Goal: Transaction & Acquisition: Purchase product/service

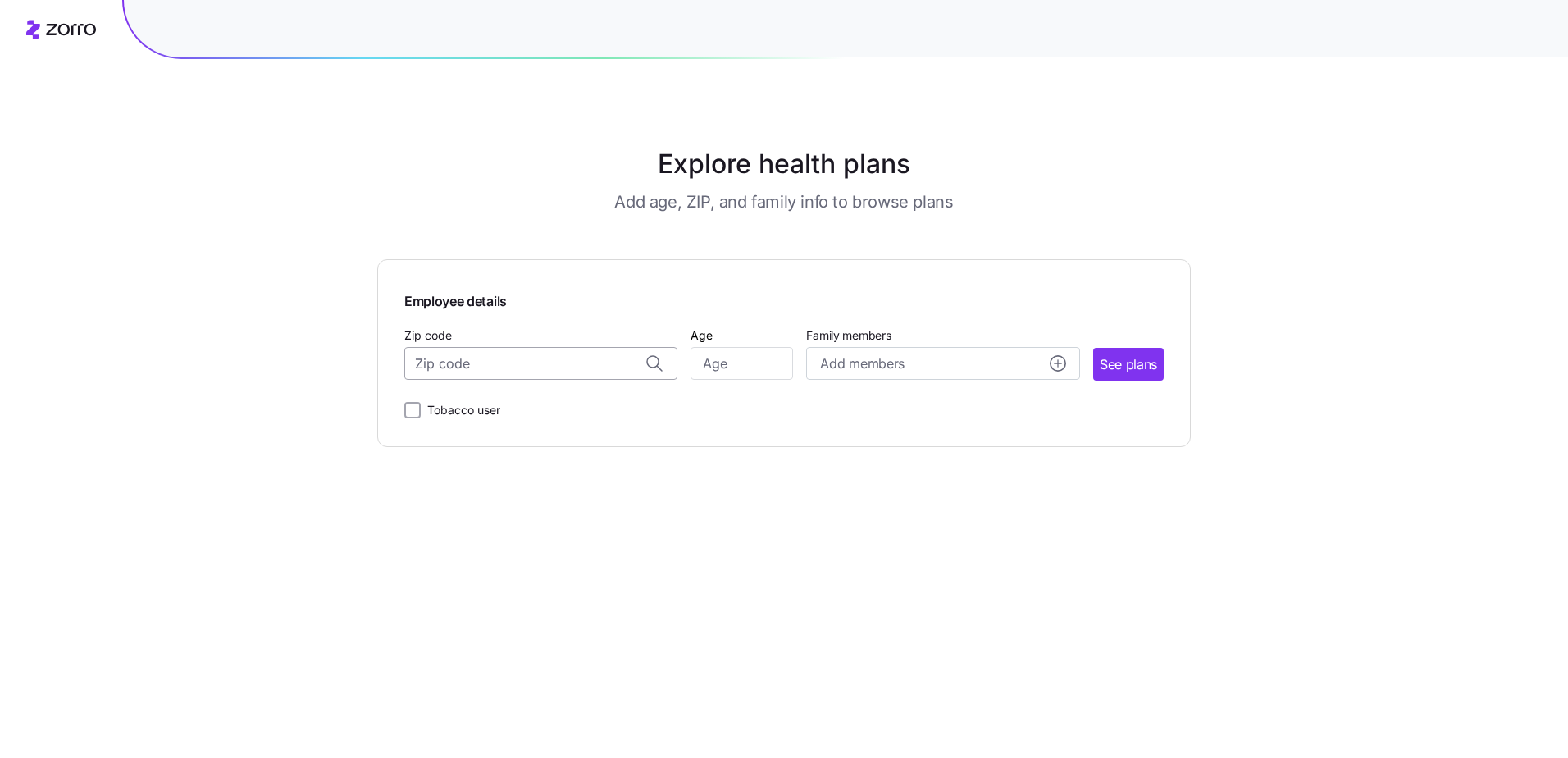
click at [512, 369] on input "Zip code" at bounding box center [541, 364] width 273 height 33
type input "77386"
click at [707, 362] on input "Age" at bounding box center [741, 364] width 102 height 33
type input "54"
click at [1062, 358] on circle "add icon" at bounding box center [1057, 363] width 15 height 15
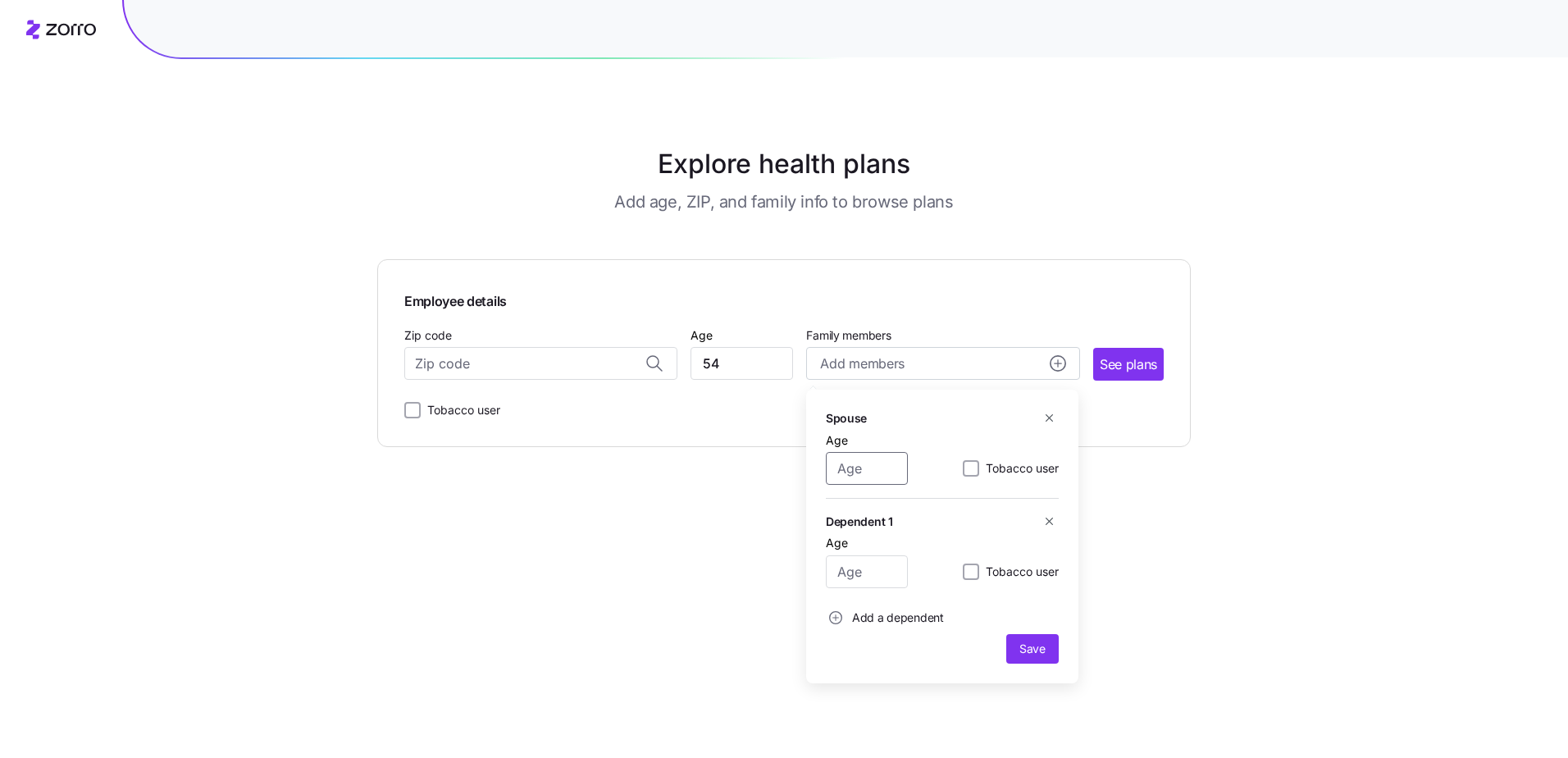
click at [884, 472] on input "Age" at bounding box center [867, 468] width 82 height 33
type input "53"
click at [877, 570] on input "Age" at bounding box center [867, 572] width 82 height 33
type input "15"
click at [831, 618] on circle "add icon" at bounding box center [836, 618] width 13 height 13
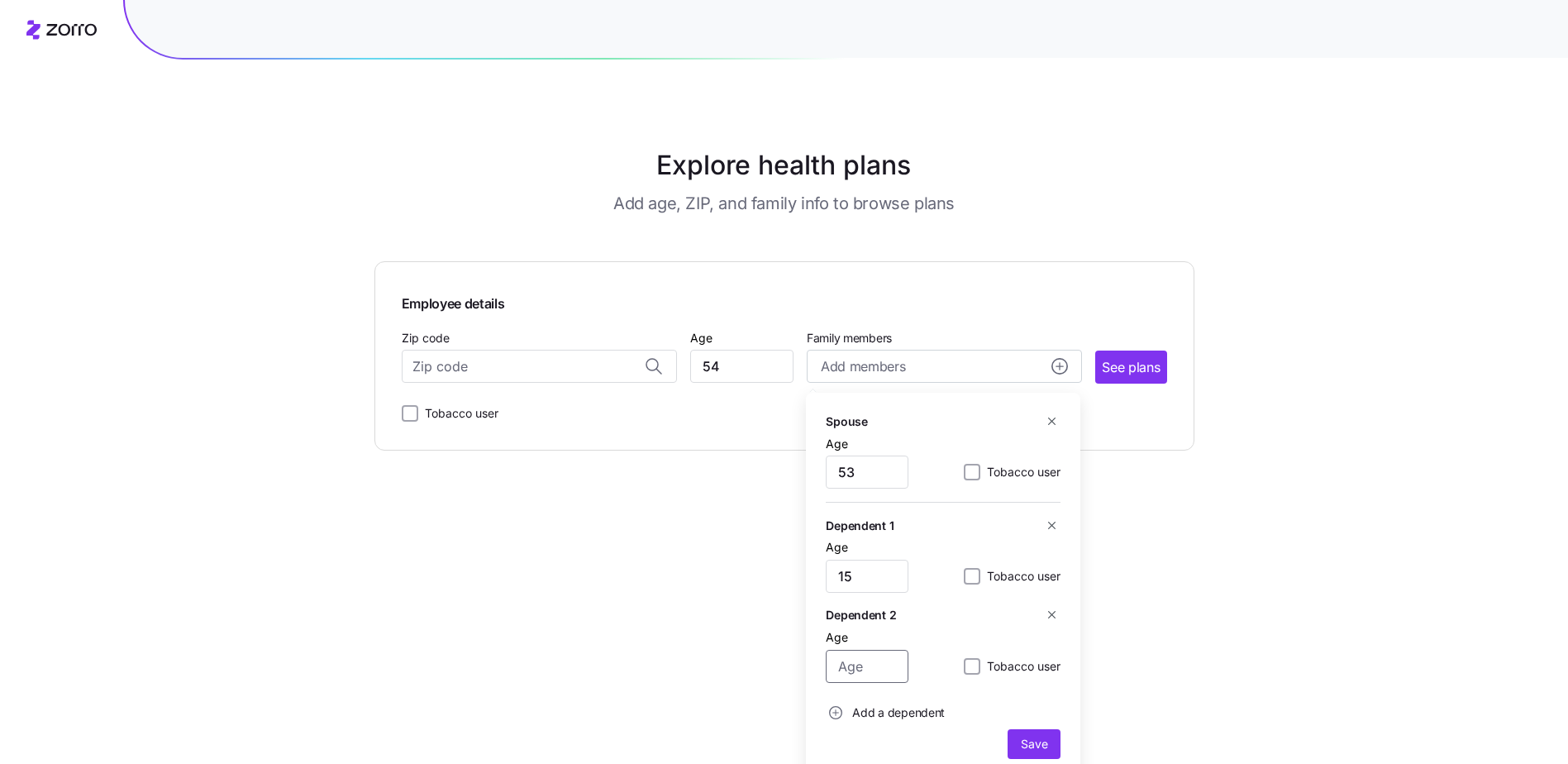
click at [851, 671] on input "Age" at bounding box center [867, 667] width 83 height 33
type input "17"
click at [1036, 744] on span "Save" at bounding box center [1033, 743] width 27 height 17
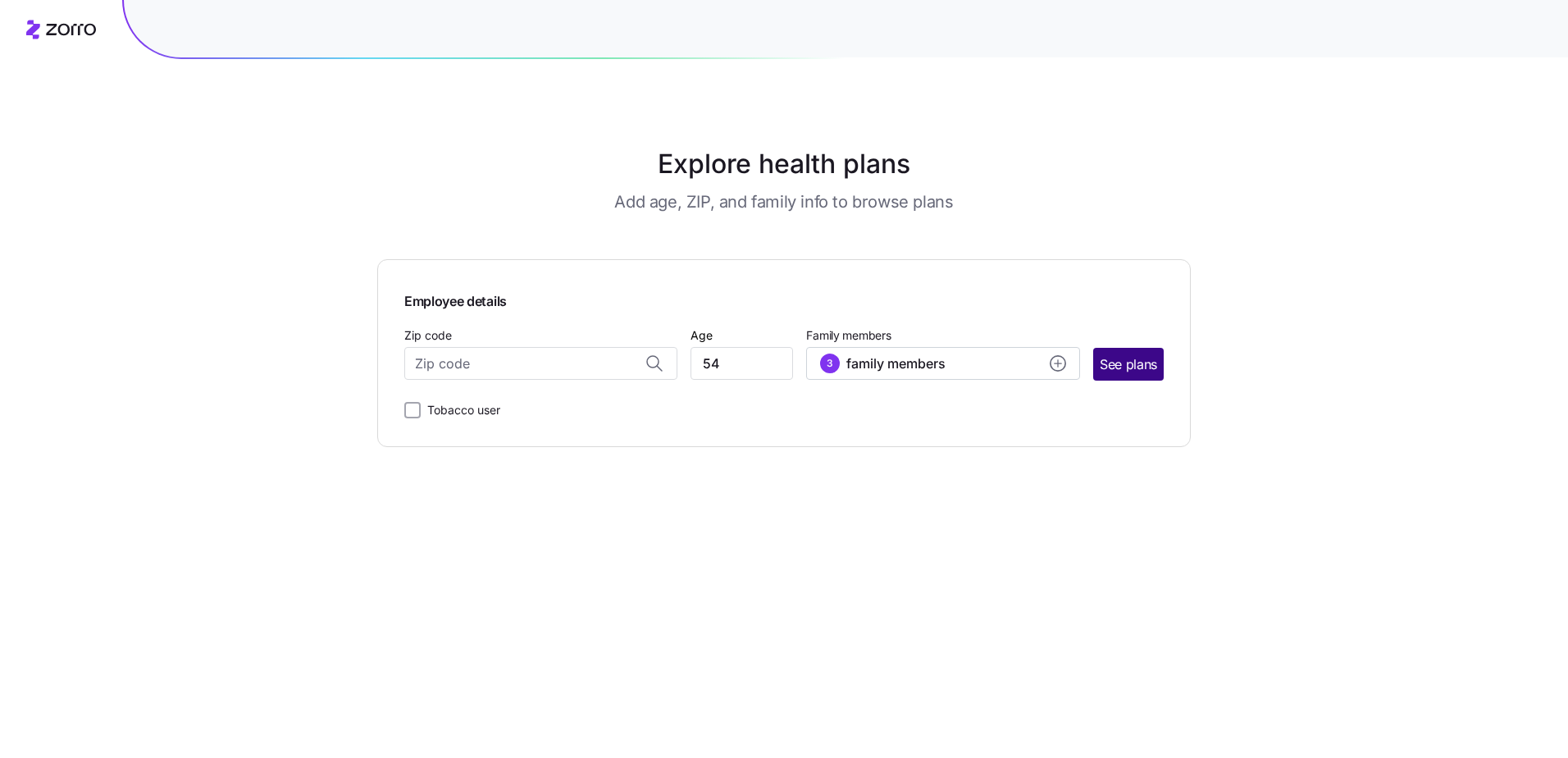
click at [1106, 364] on span "See plans" at bounding box center [1128, 364] width 58 height 20
click at [544, 358] on input "Zip code" at bounding box center [541, 364] width 273 height 33
click at [549, 404] on span "77386, [GEOGRAPHIC_DATA], [GEOGRAPHIC_DATA]" at bounding box center [537, 406] width 229 height 20
type input "77386, [GEOGRAPHIC_DATA], [GEOGRAPHIC_DATA]"
click at [1130, 353] on button "See plans" at bounding box center [1128, 365] width 70 height 33
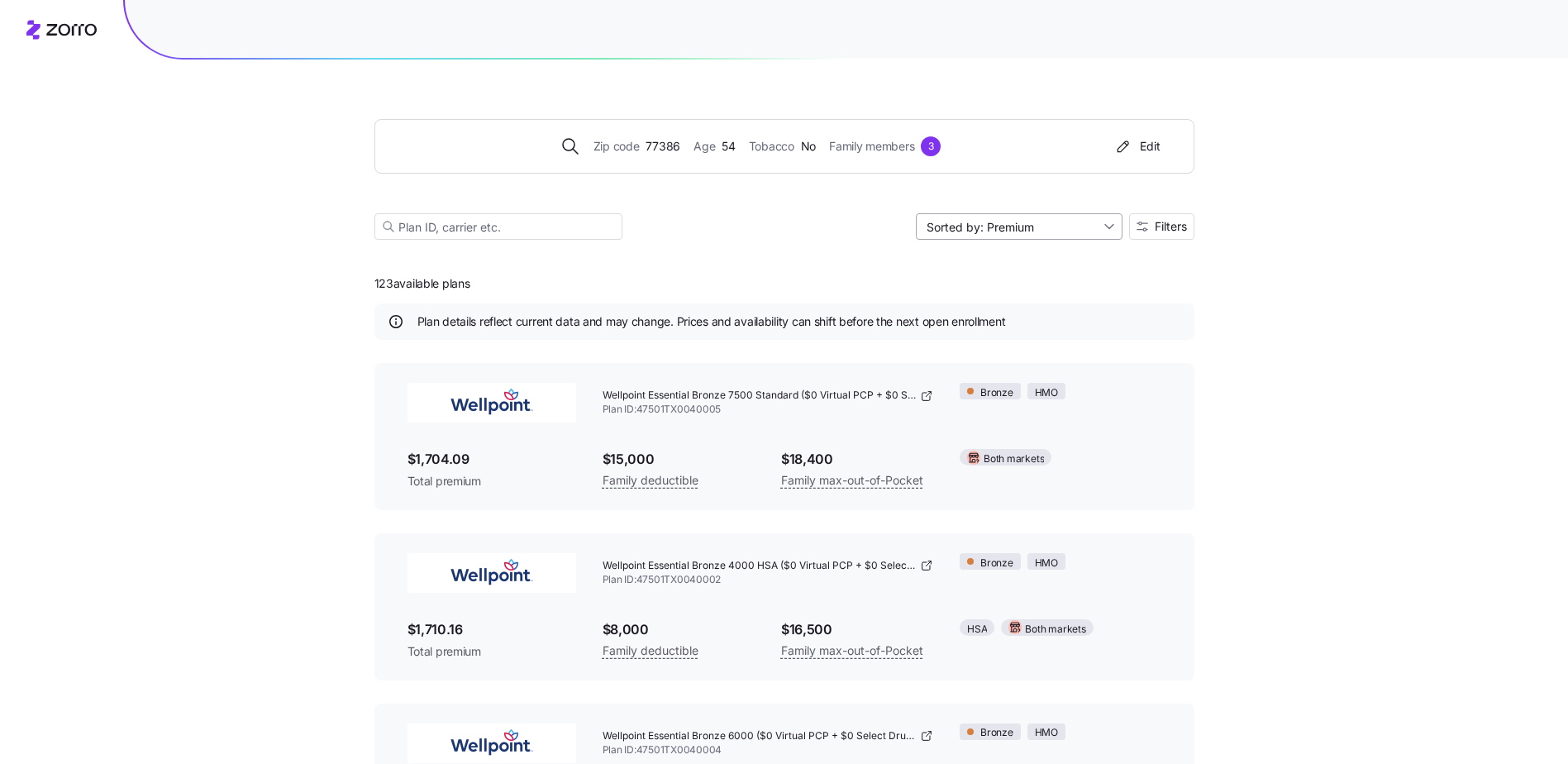
click at [1106, 226] on input "Sorted by: Premium" at bounding box center [1019, 226] width 206 height 27
click at [1106, 227] on div "Sorted by: Premium" at bounding box center [1019, 226] width 206 height 27
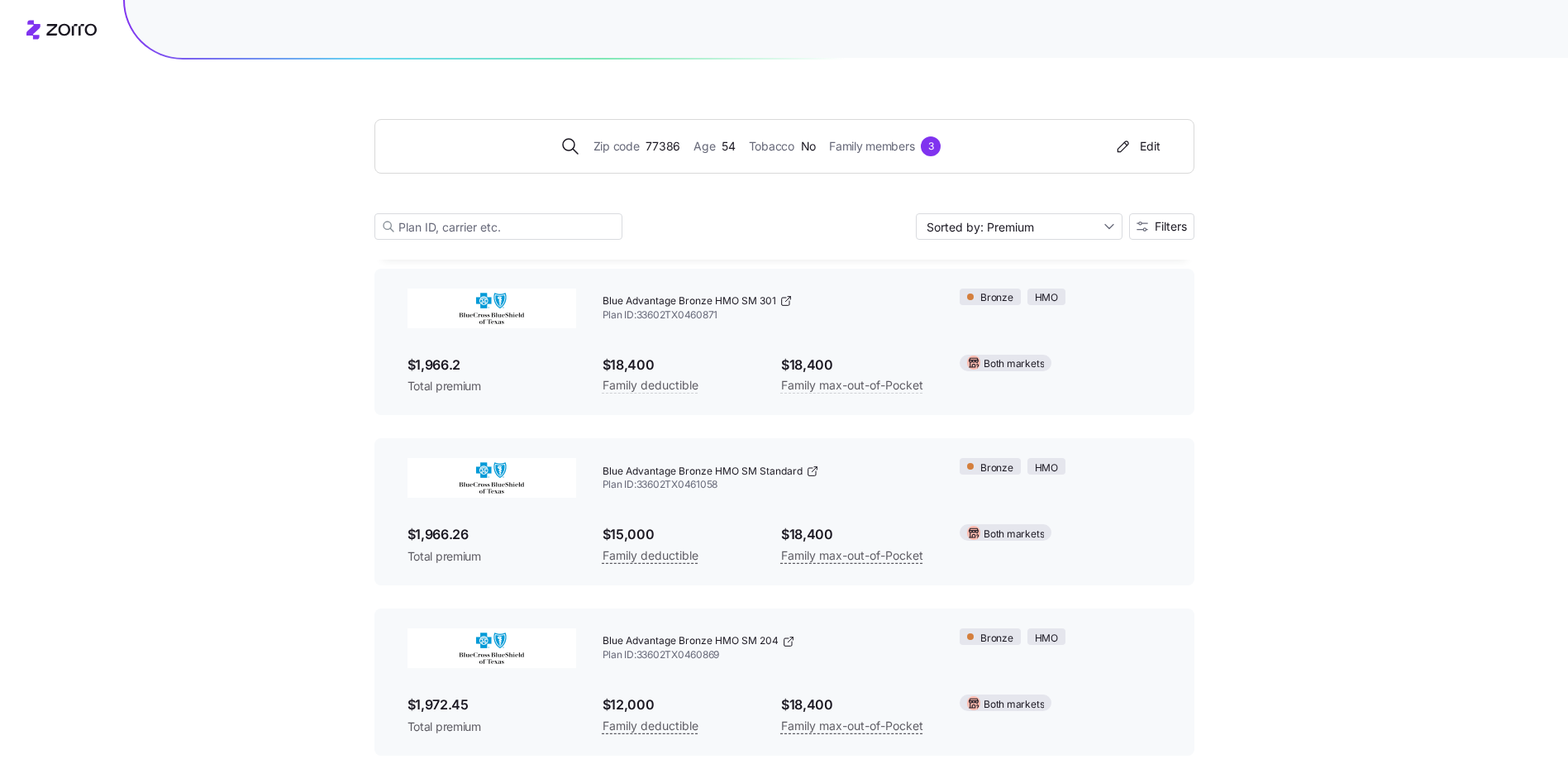
scroll to position [2128, 0]
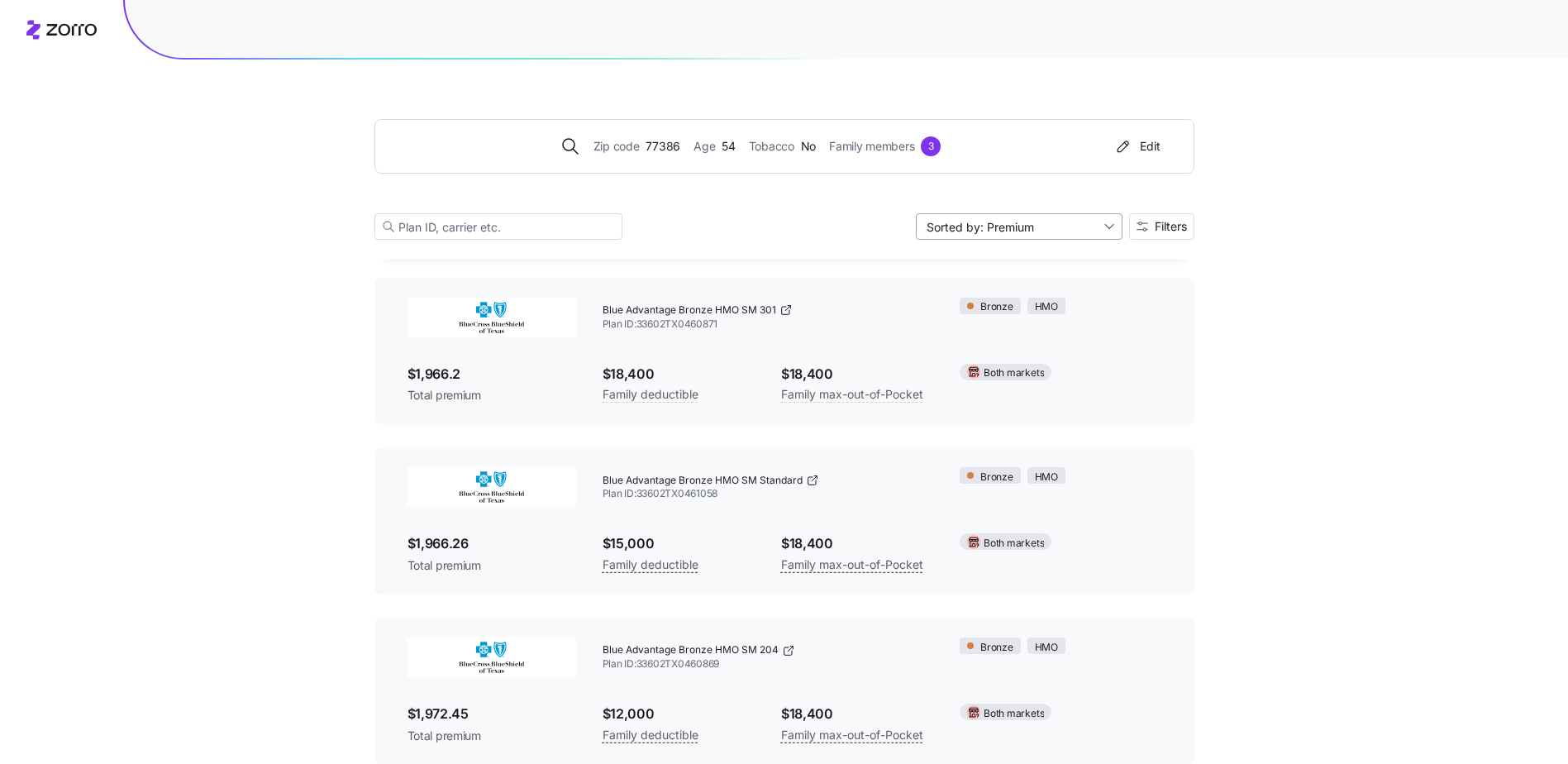
click at [1104, 226] on input "Sorted by: Premium" at bounding box center [1019, 226] width 206 height 27
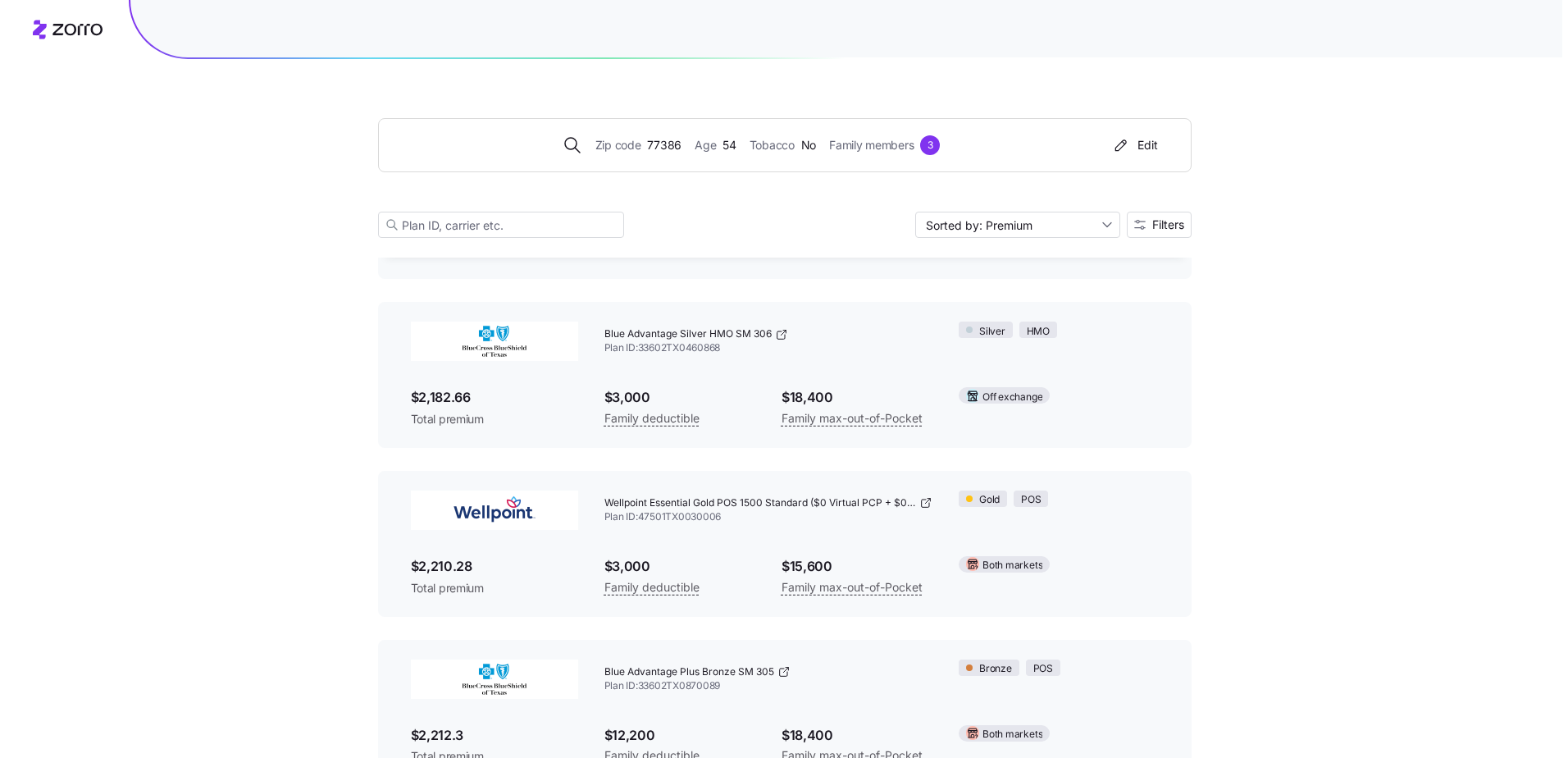
scroll to position [5146, 0]
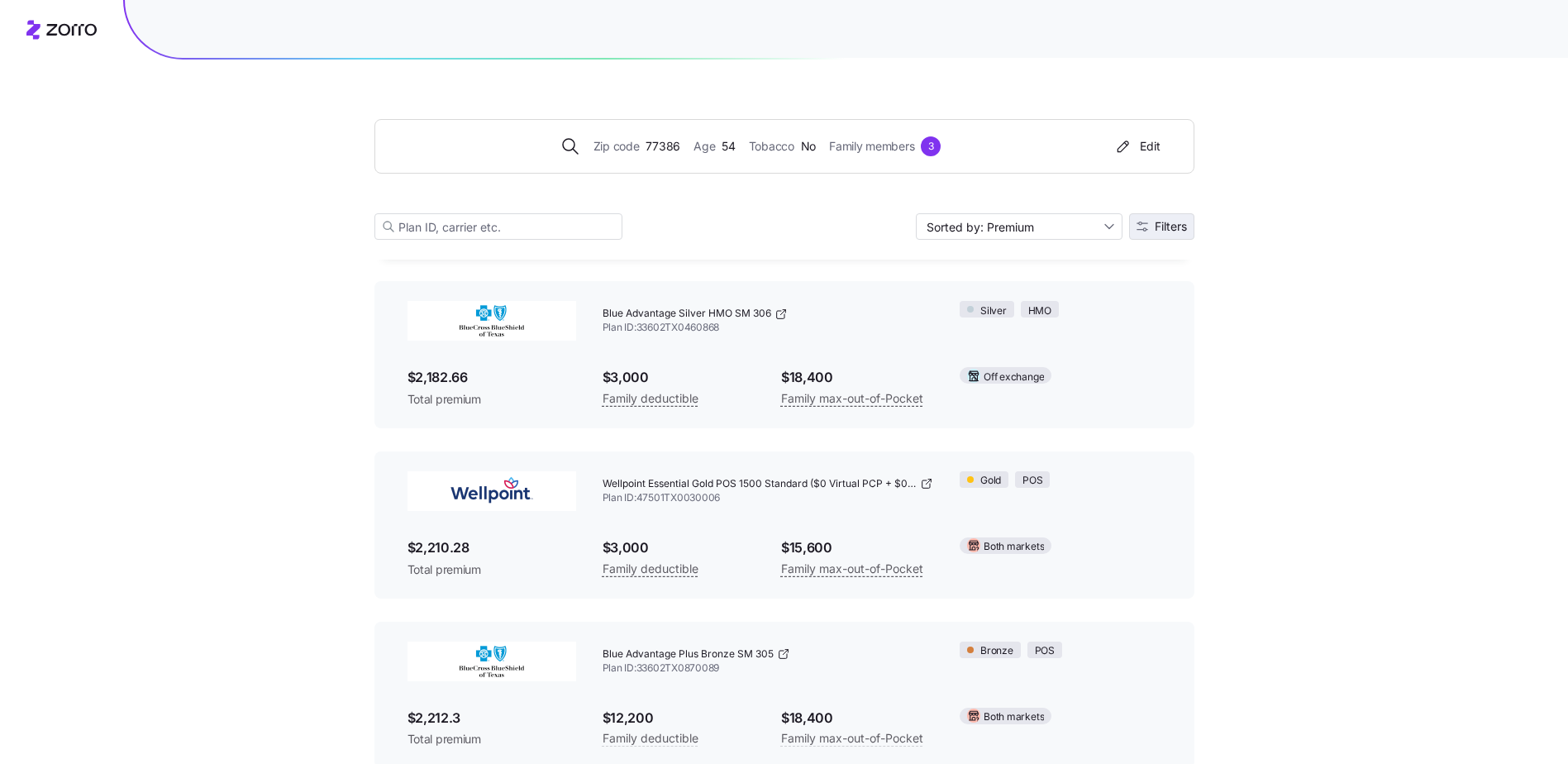
click at [1172, 223] on span "Filters" at bounding box center [1171, 227] width 32 height 12
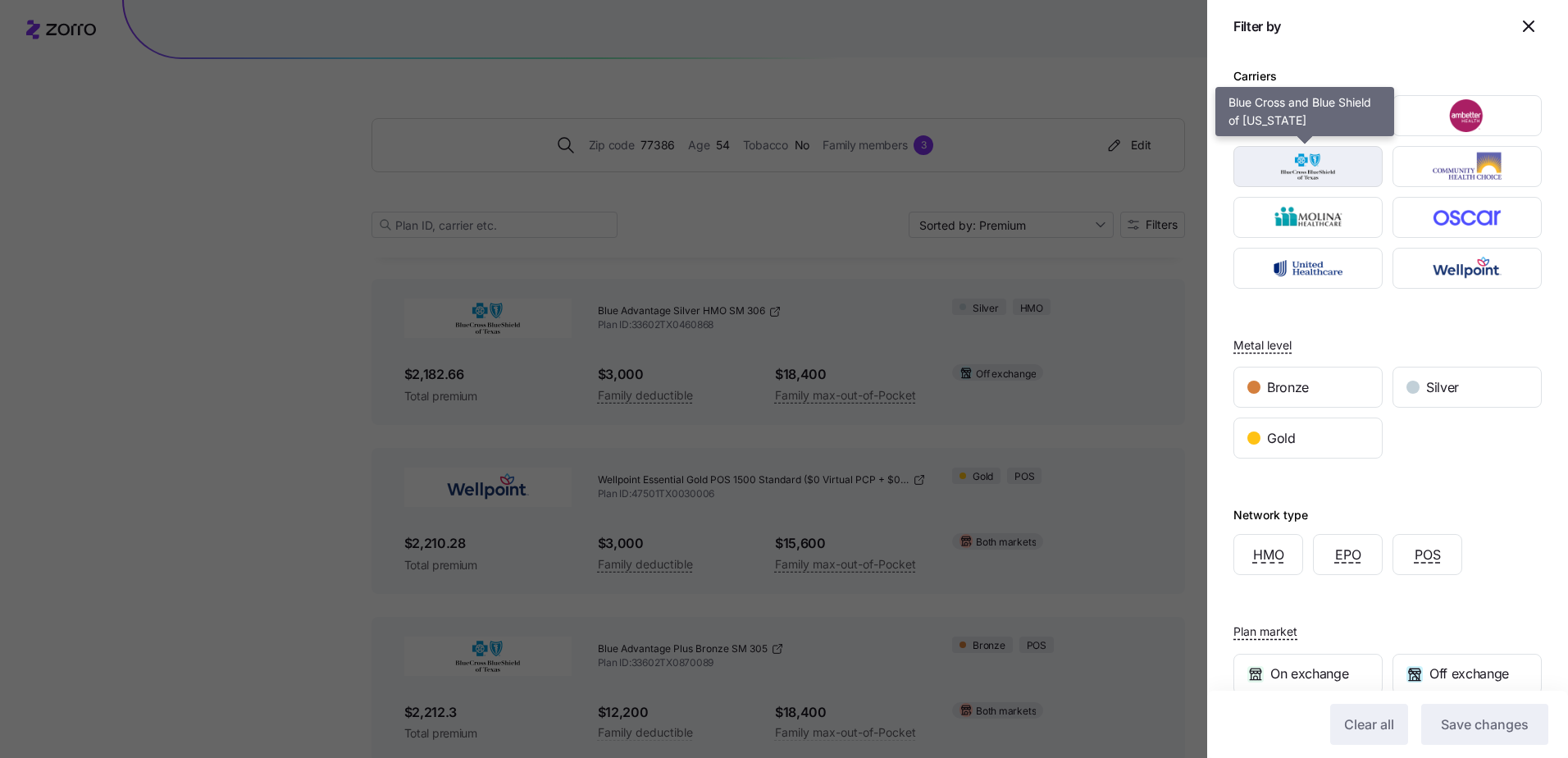
click at [1337, 163] on img "button" at bounding box center [1309, 167] width 121 height 33
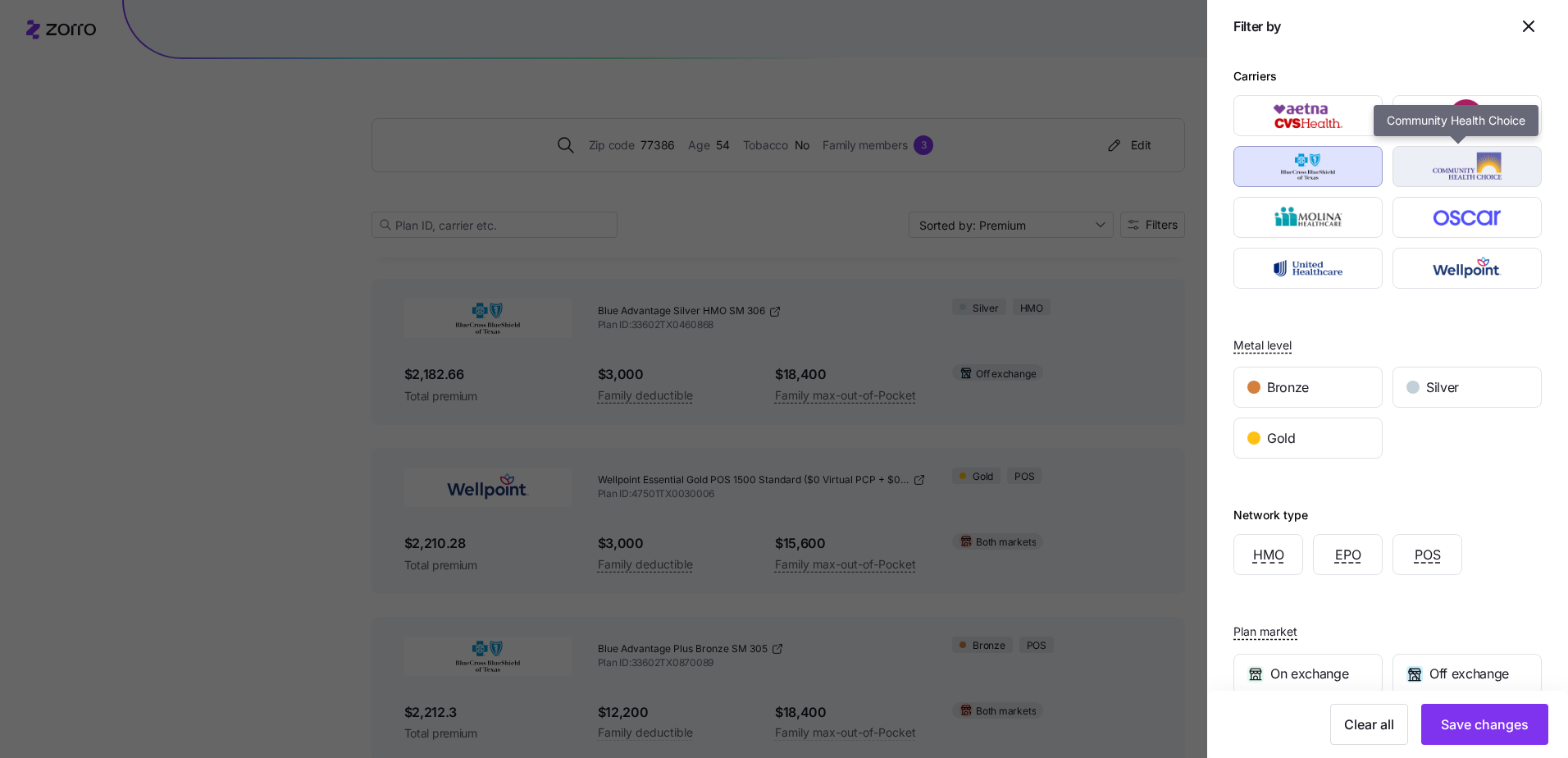
click at [1425, 166] on img "button" at bounding box center [1468, 167] width 121 height 33
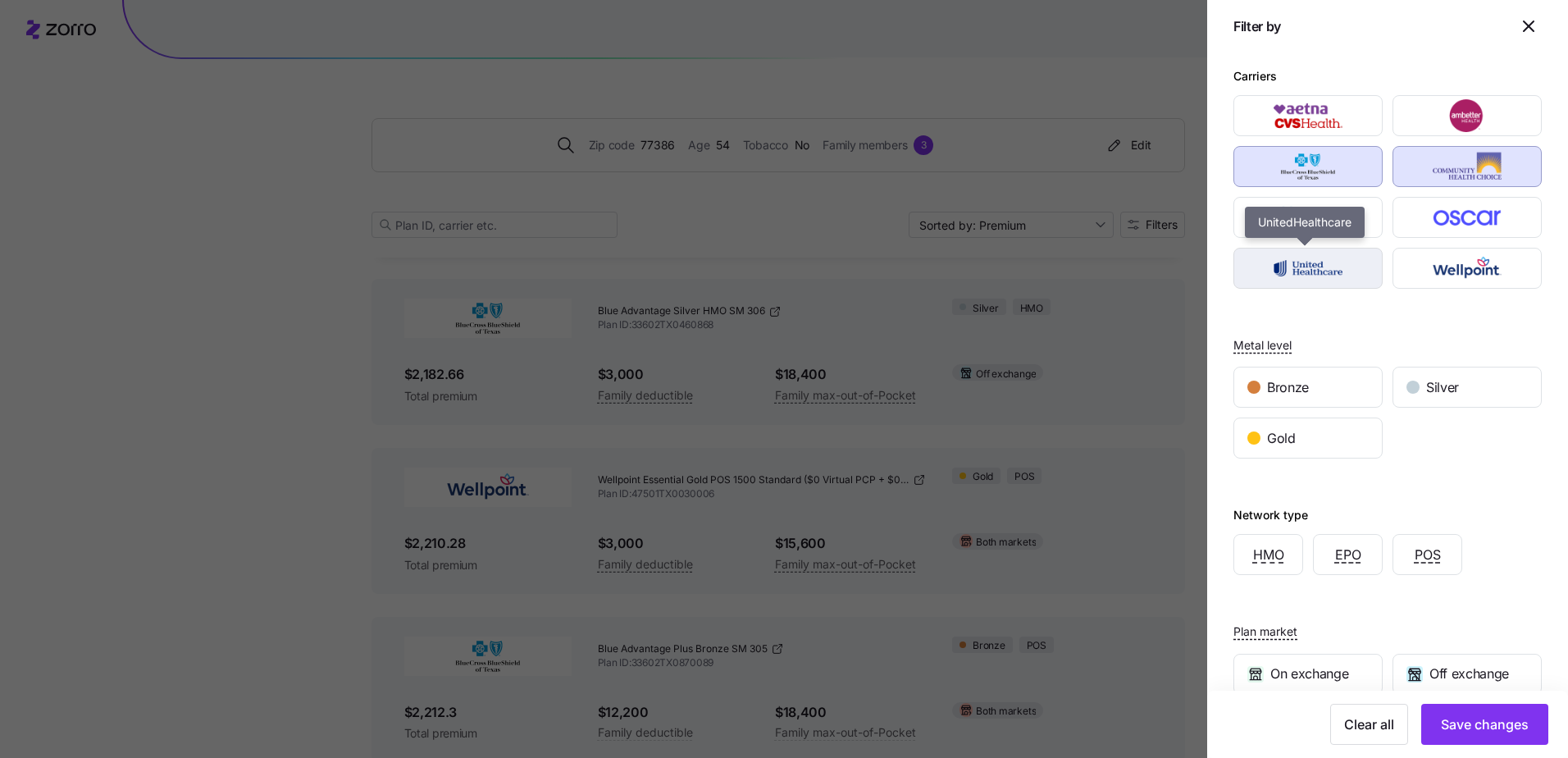
click at [1344, 271] on img "button" at bounding box center [1309, 268] width 121 height 33
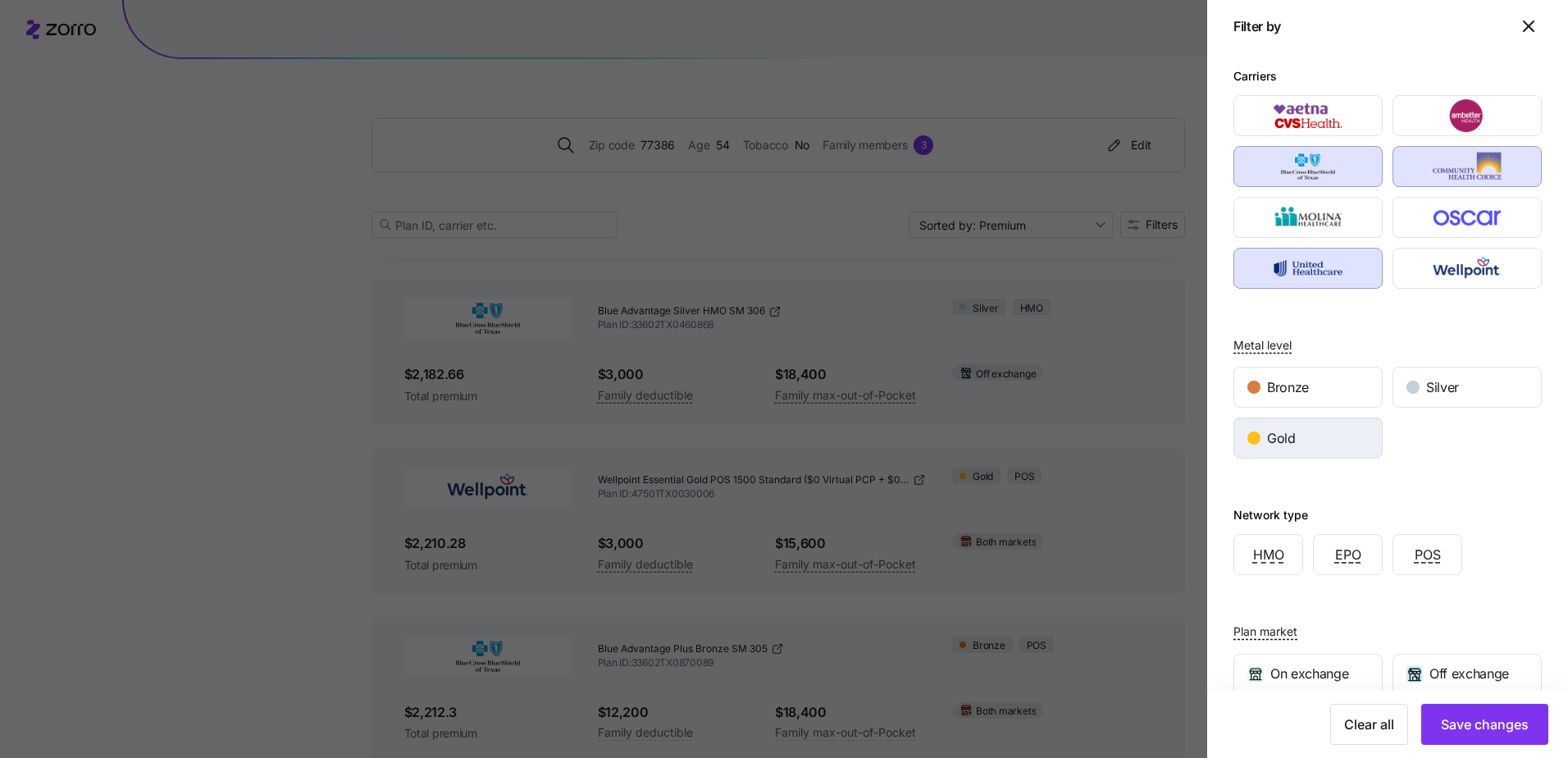
click at [1321, 436] on div "Gold" at bounding box center [1308, 438] width 147 height 39
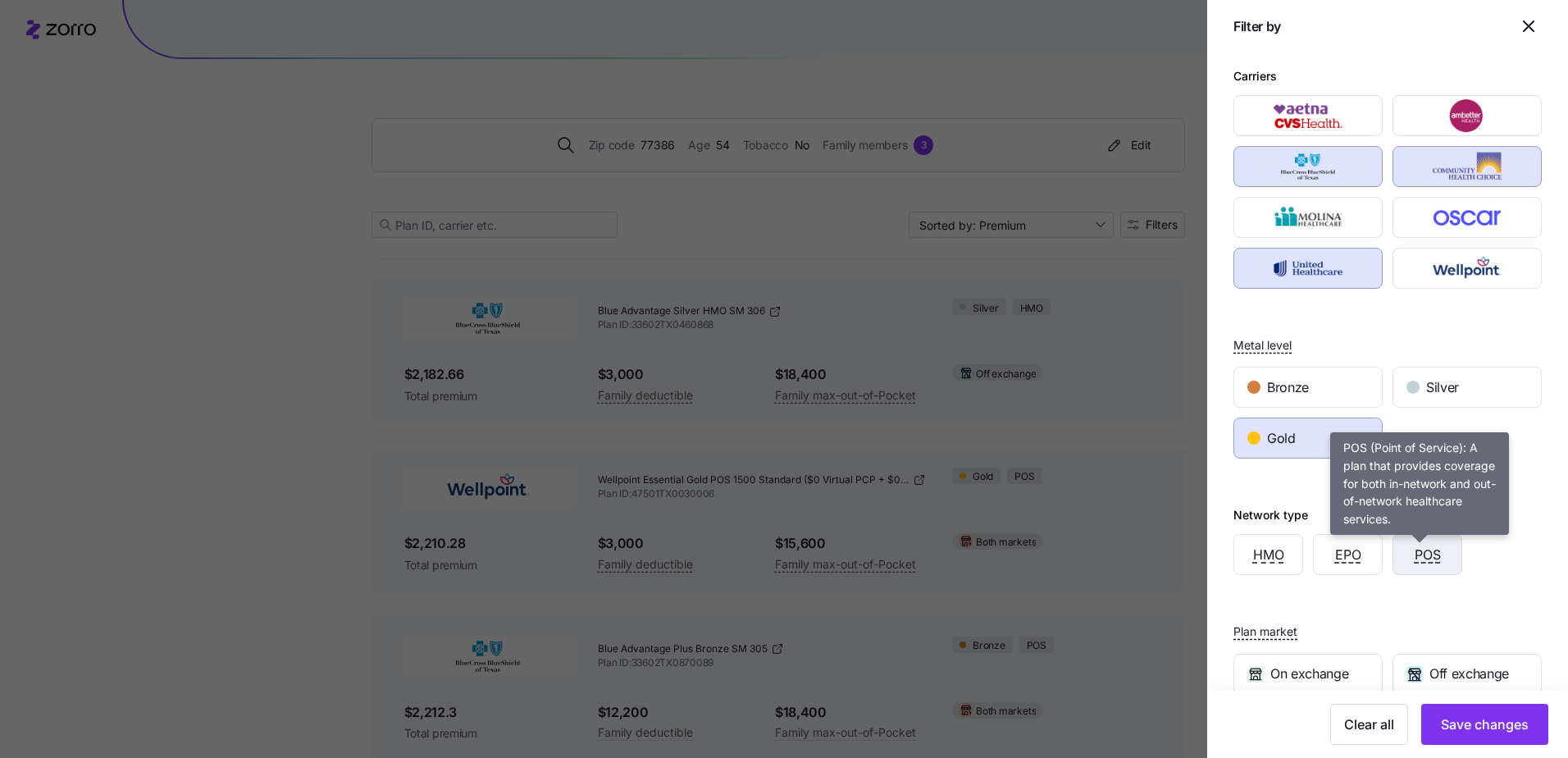
click at [1417, 559] on span "POS" at bounding box center [1428, 554] width 26 height 20
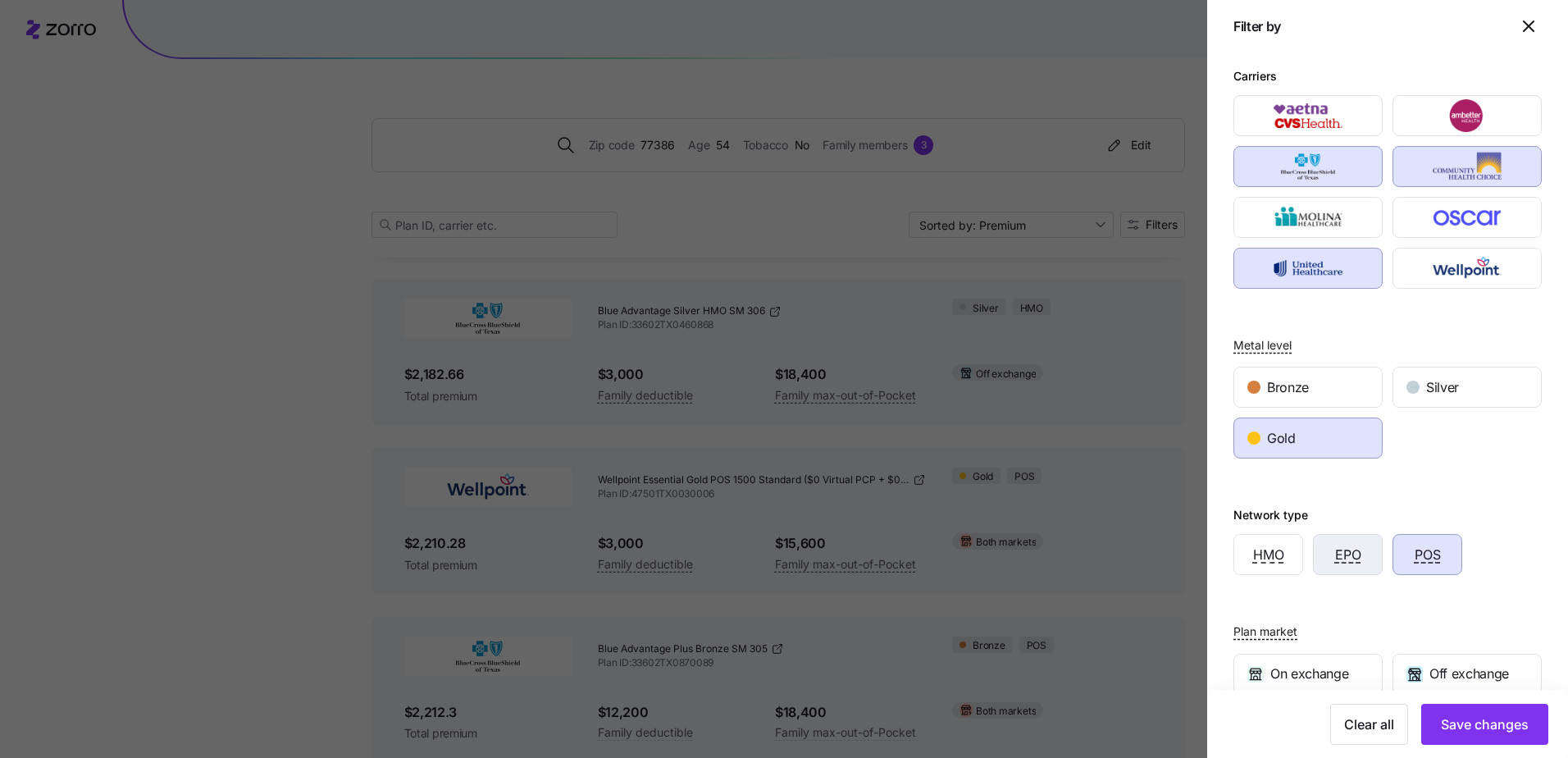
click at [1324, 550] on div "EPO" at bounding box center [1348, 554] width 68 height 39
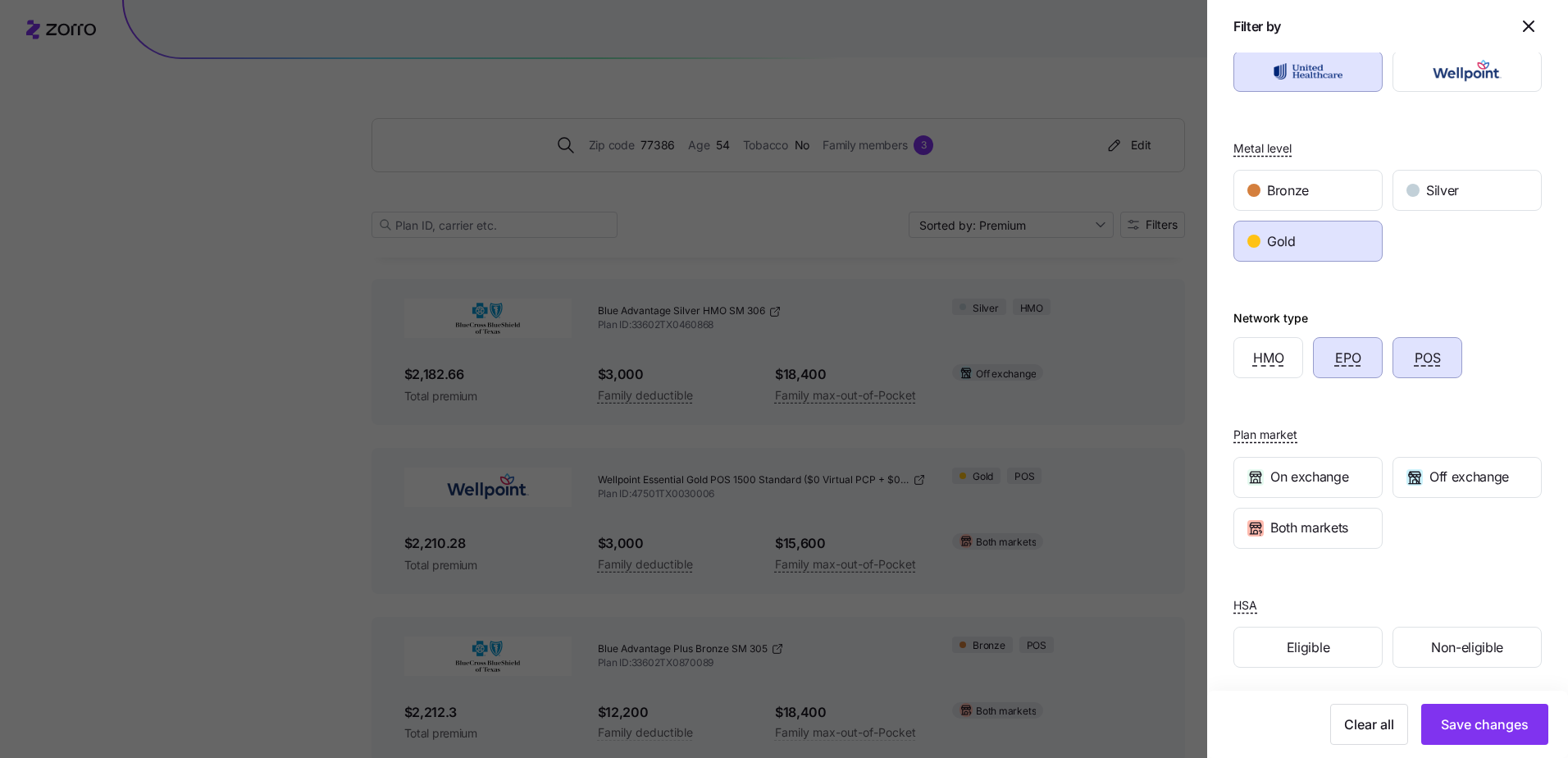
scroll to position [200, 0]
click at [1309, 527] on span "Both markets" at bounding box center [1310, 524] width 78 height 20
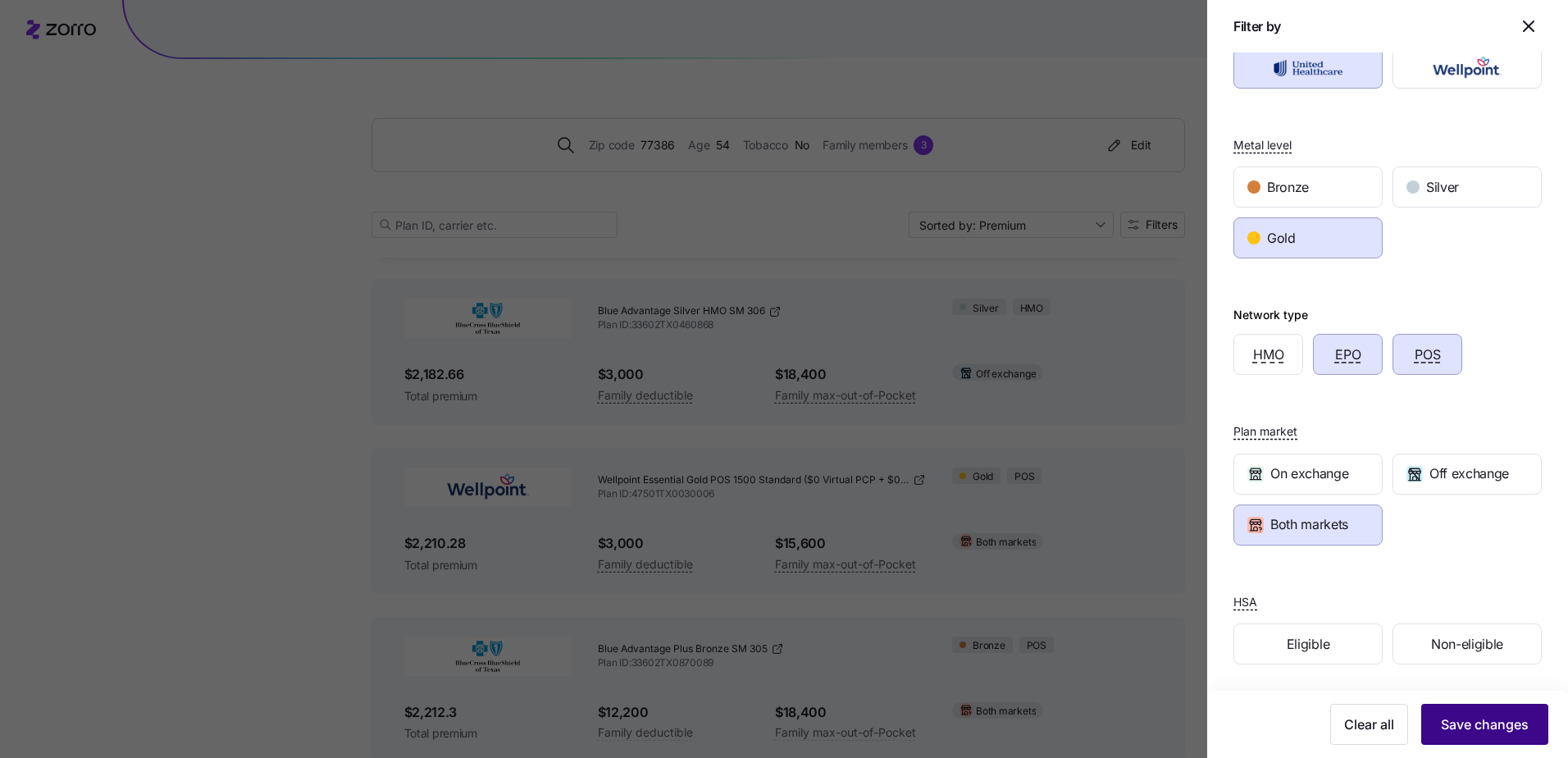
click at [1447, 733] on span "Save changes" at bounding box center [1484, 724] width 88 height 20
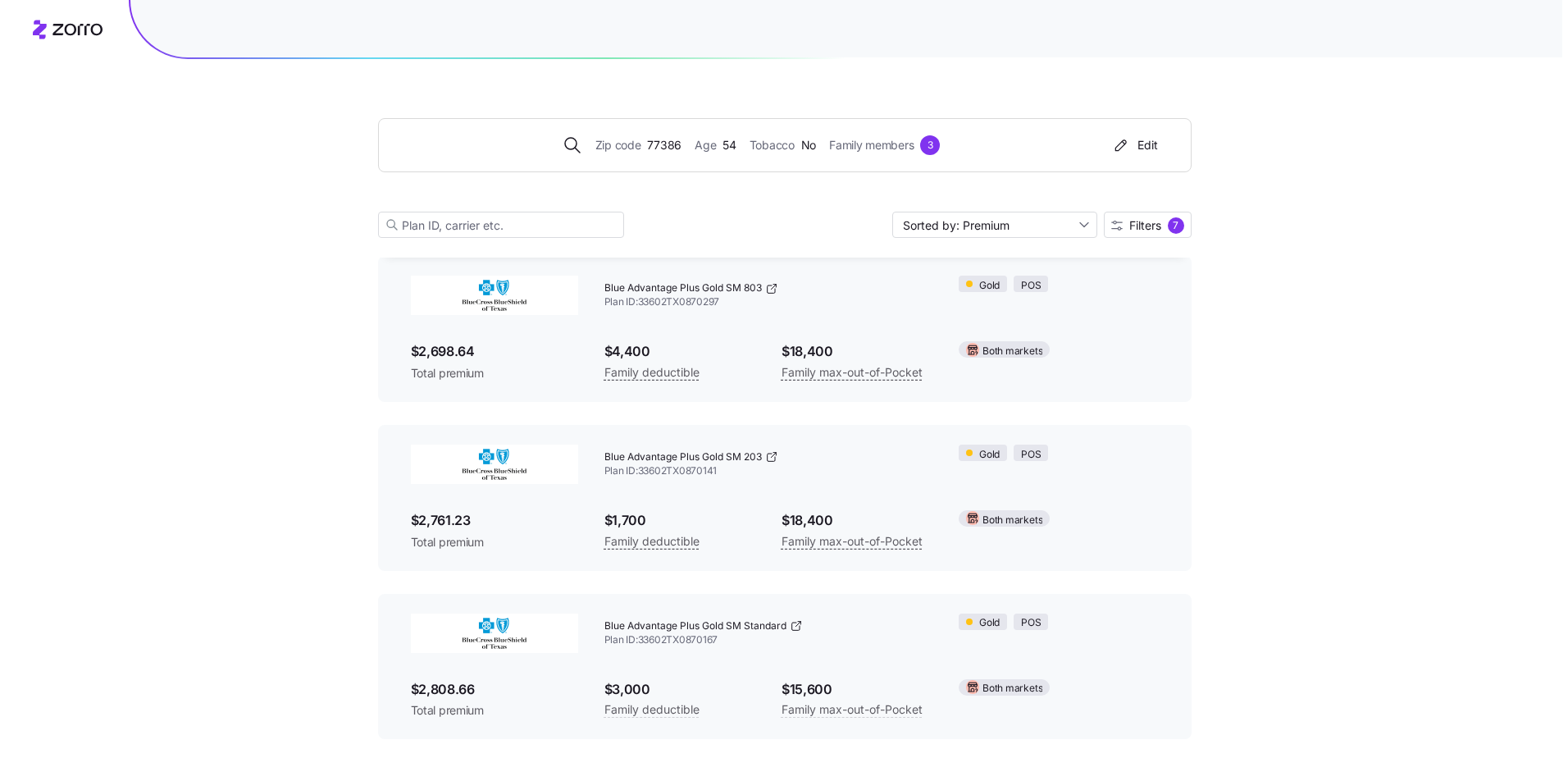
scroll to position [108, 0]
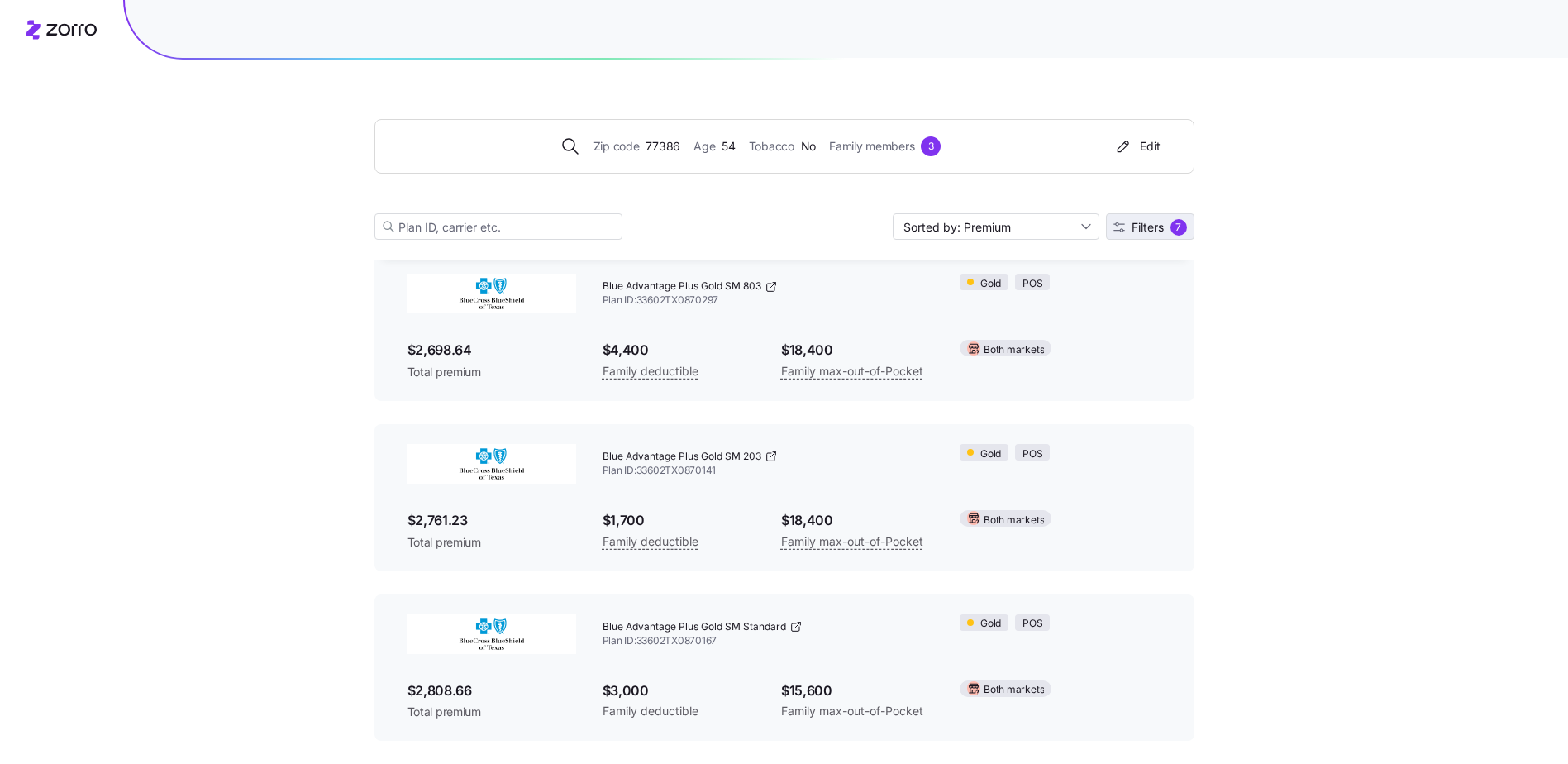
click at [1137, 228] on span "Filters" at bounding box center [1147, 227] width 32 height 12
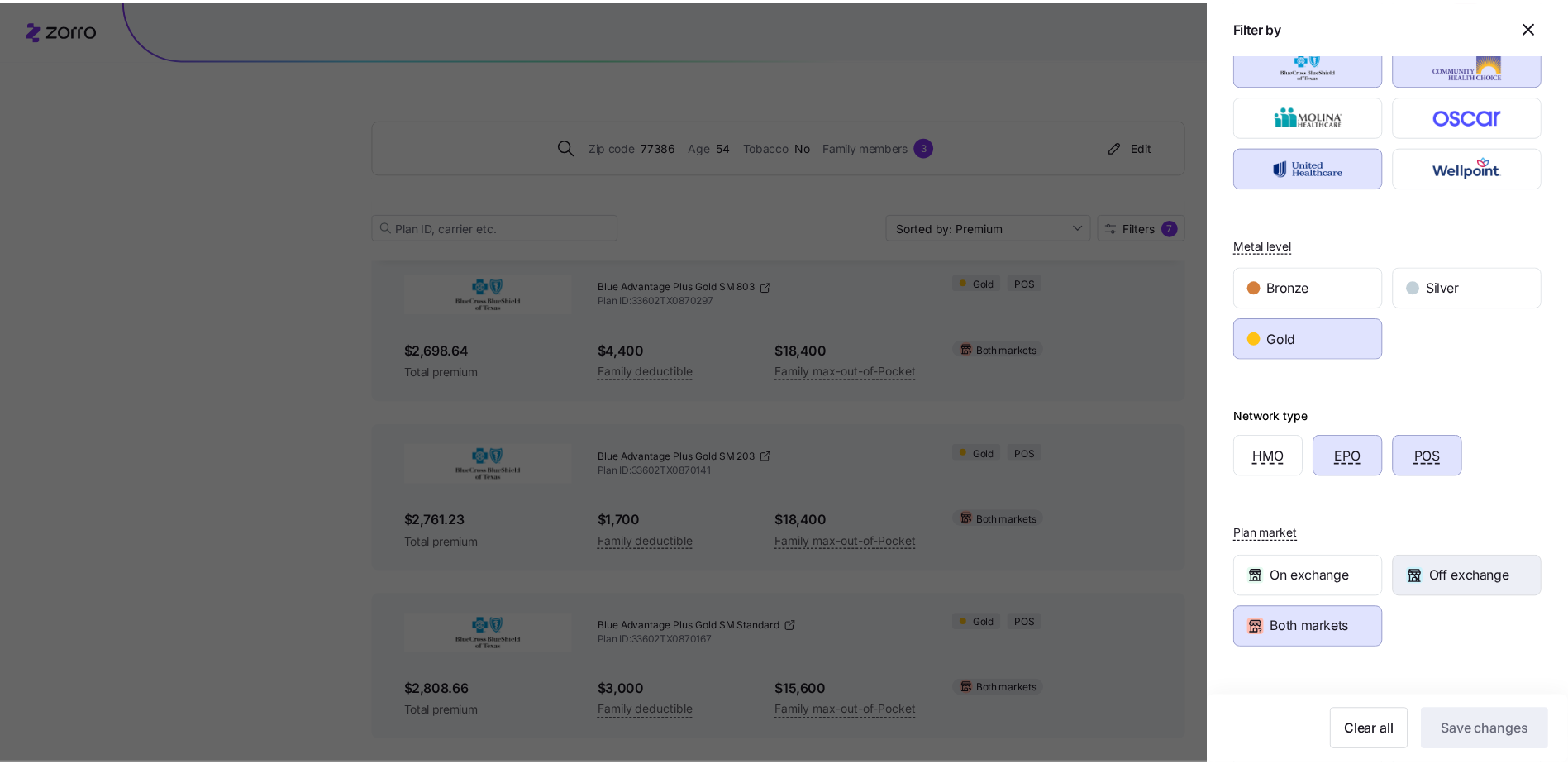
scroll to position [0, 0]
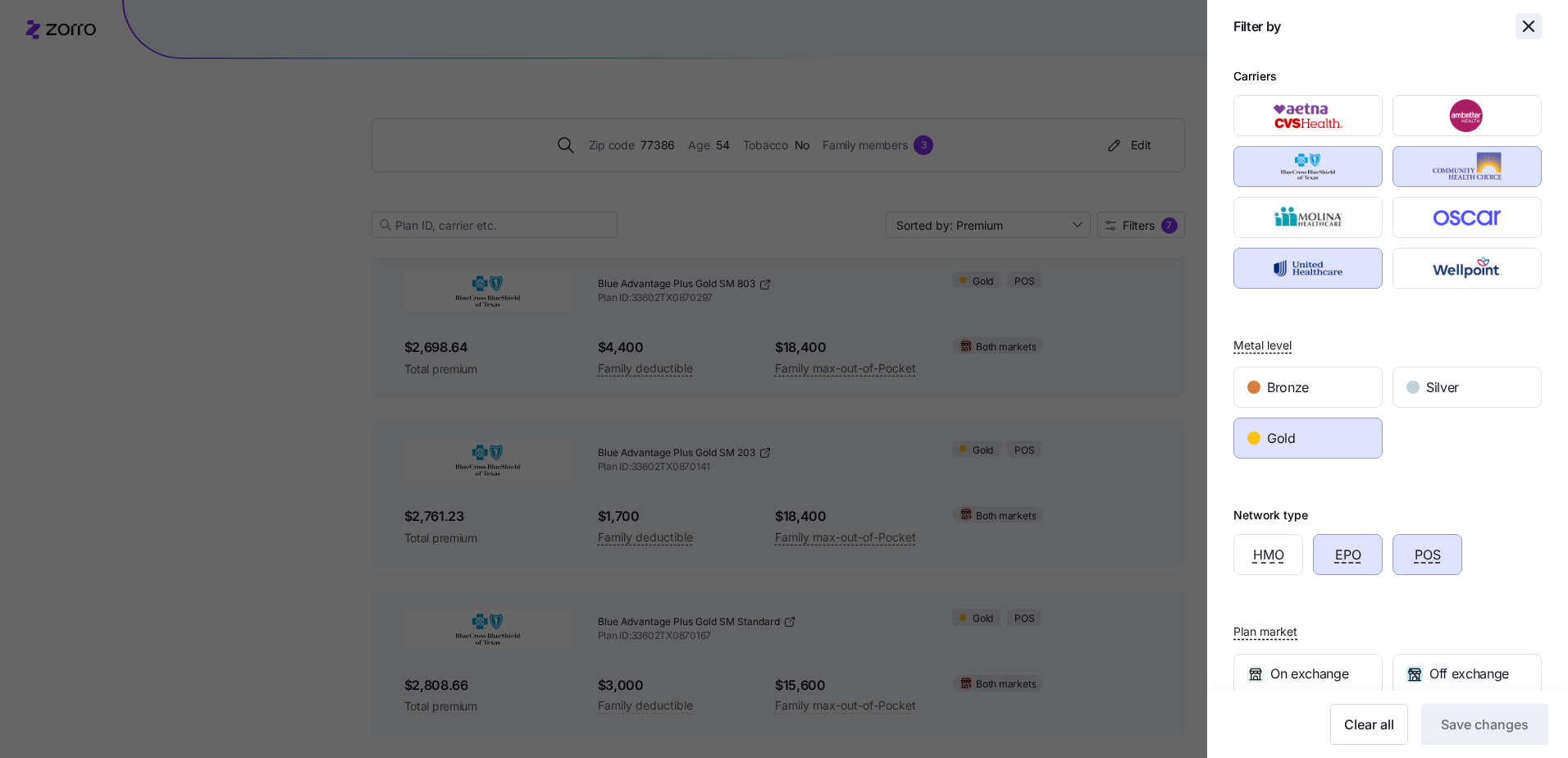
click at [1518, 26] on icon "button" at bounding box center [1528, 26] width 20 height 20
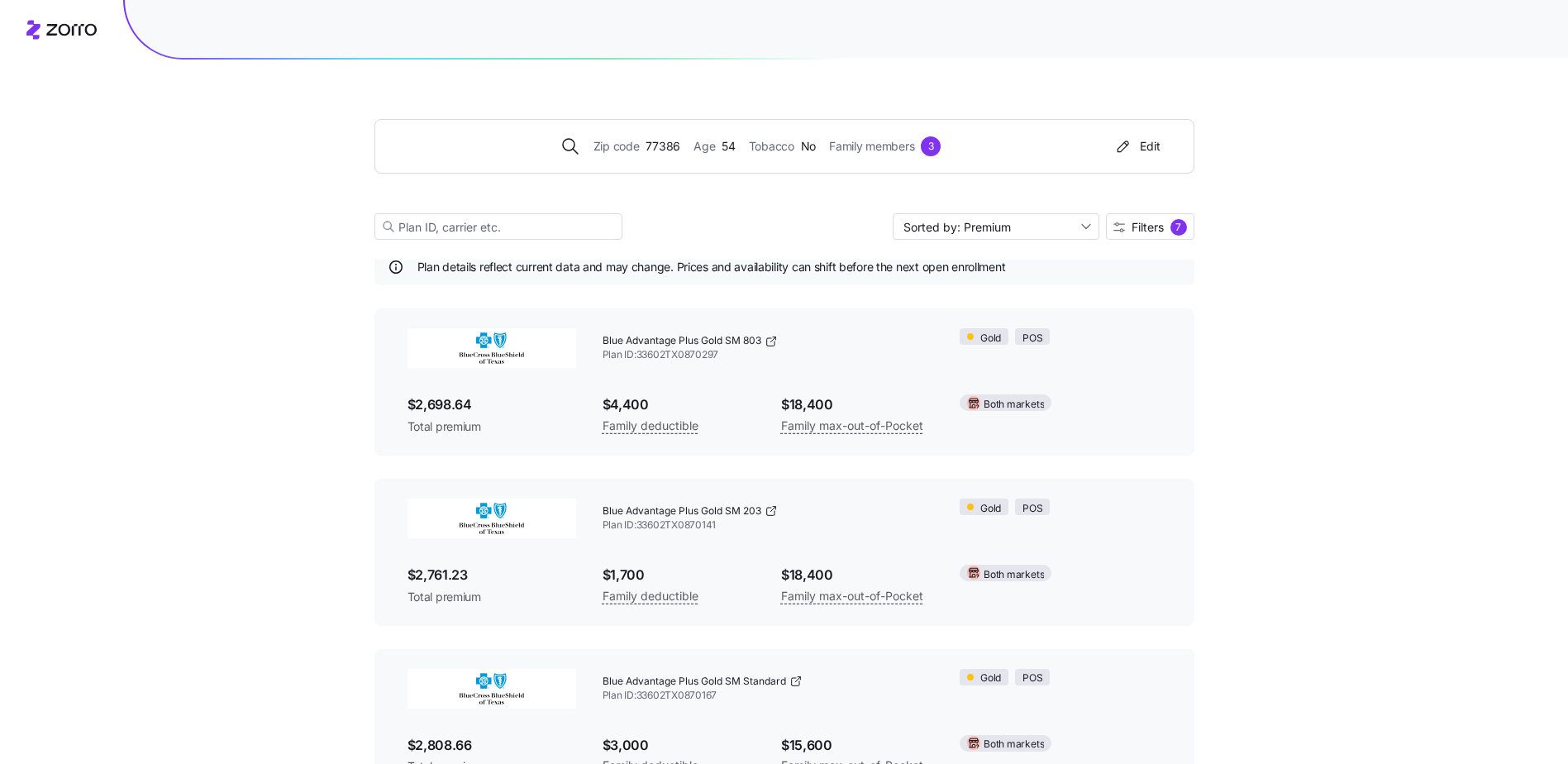
scroll to position [109, 0]
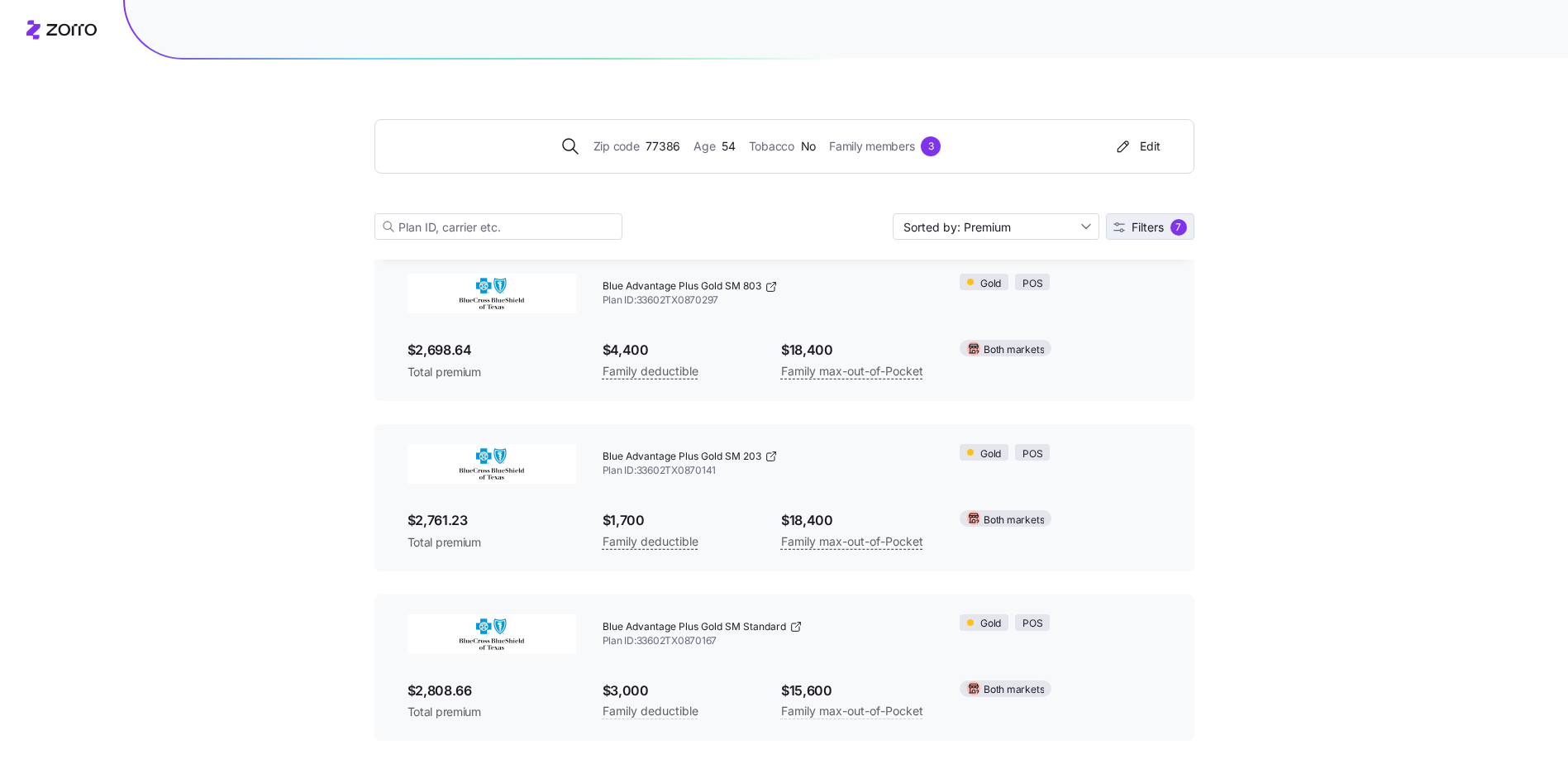
click at [1159, 232] on span "Filters" at bounding box center [1147, 227] width 32 height 12
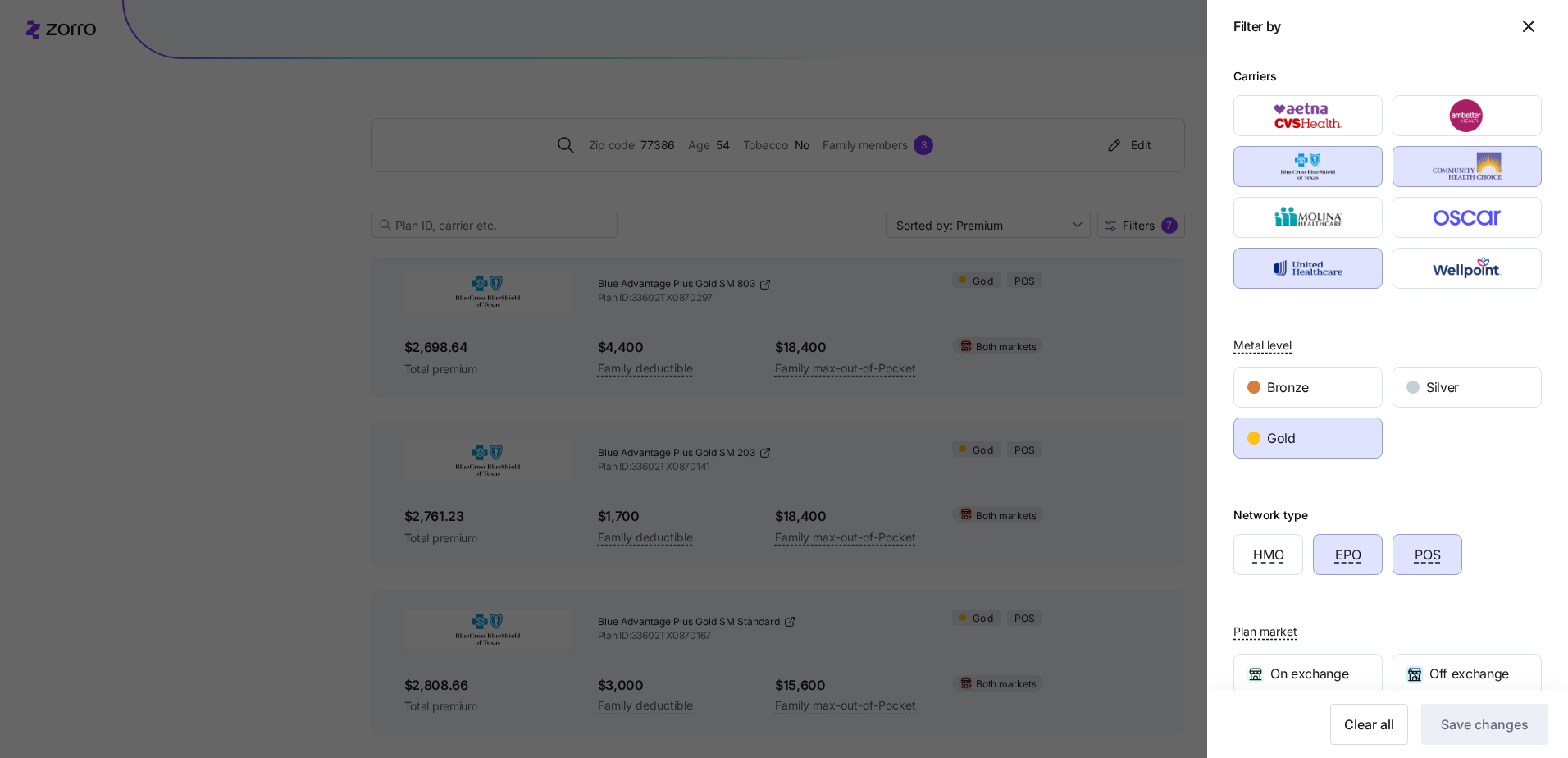
click at [1326, 548] on div "EPO" at bounding box center [1348, 554] width 68 height 39
click at [1492, 725] on span "Save changes" at bounding box center [1484, 724] width 88 height 20
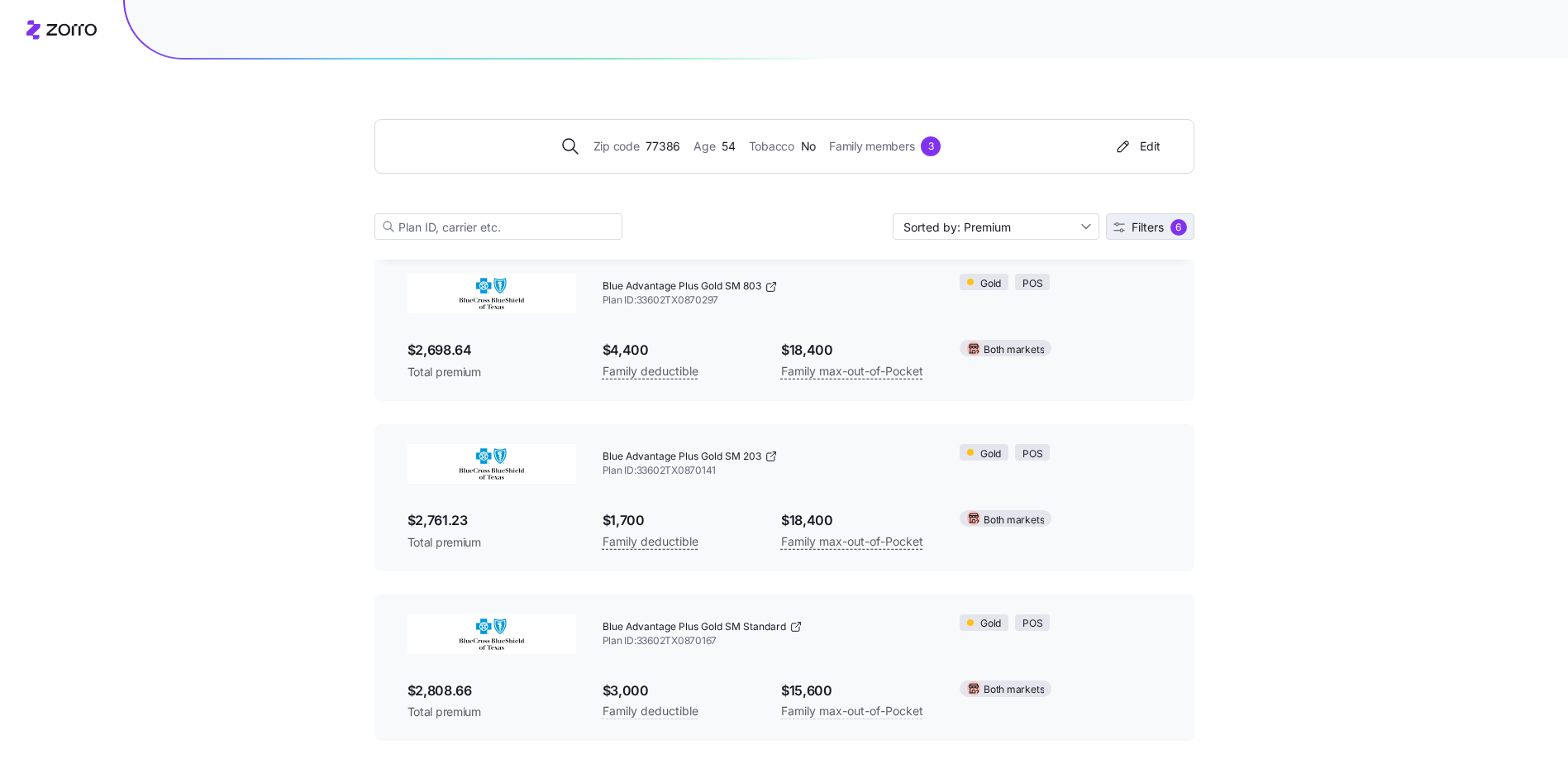
click at [1132, 223] on span "Filters" at bounding box center [1147, 227] width 32 height 12
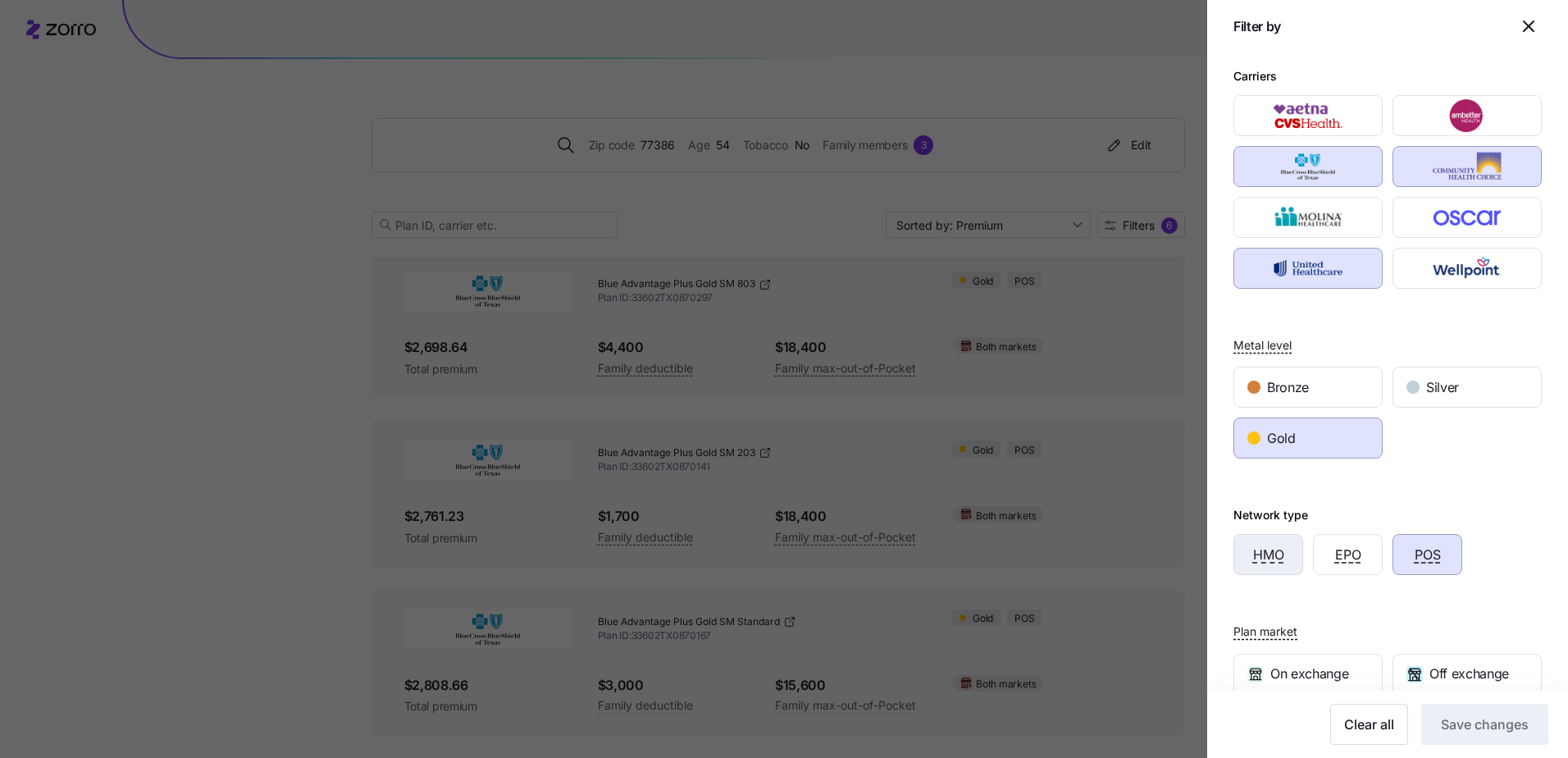
drag, startPoint x: 1244, startPoint y: 562, endPoint x: 1314, endPoint y: 552, distance: 70.7
click at [1244, 561] on div "HMO" at bounding box center [1269, 554] width 68 height 39
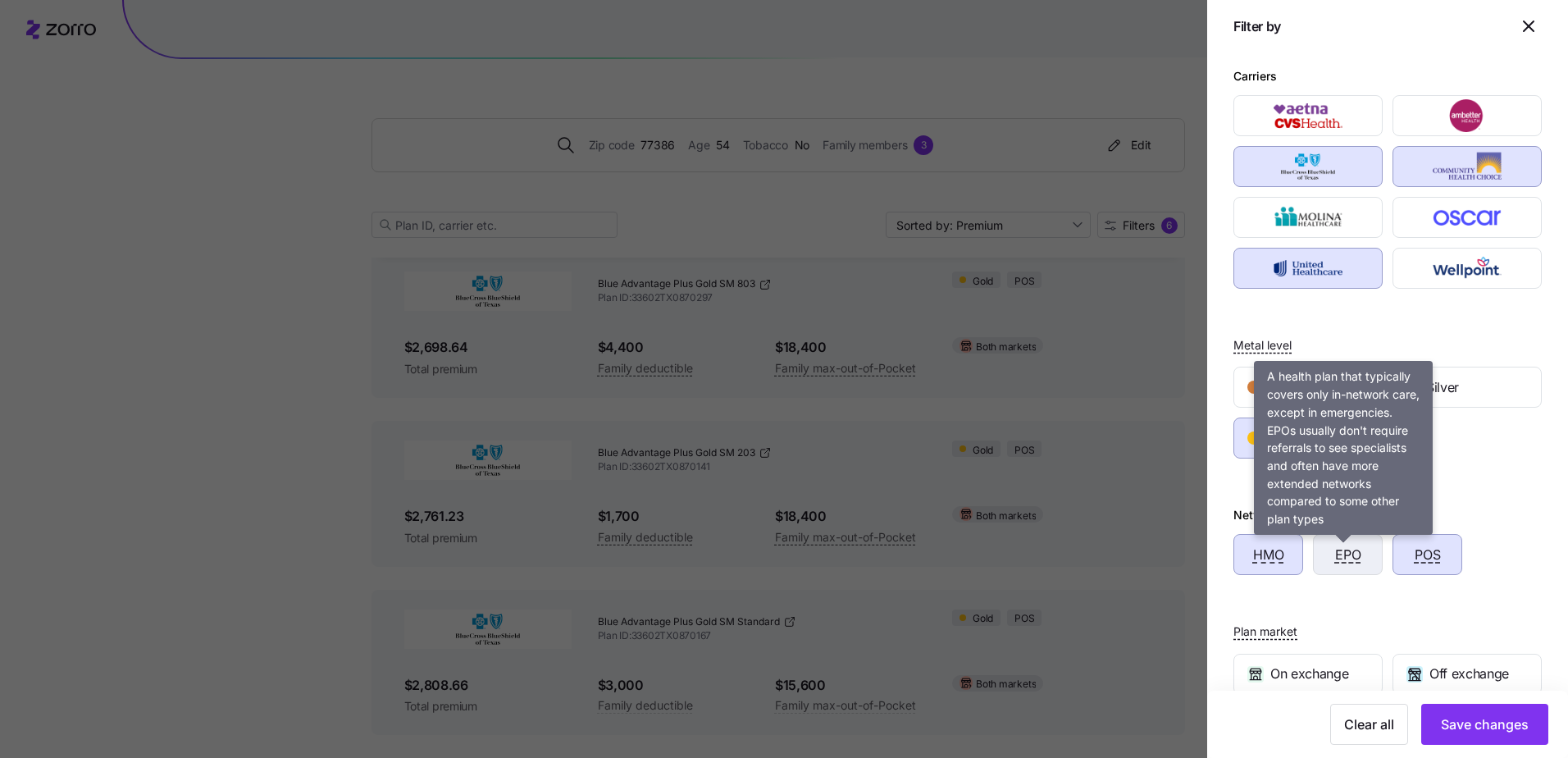
click at [1336, 549] on span "EPO" at bounding box center [1348, 554] width 26 height 20
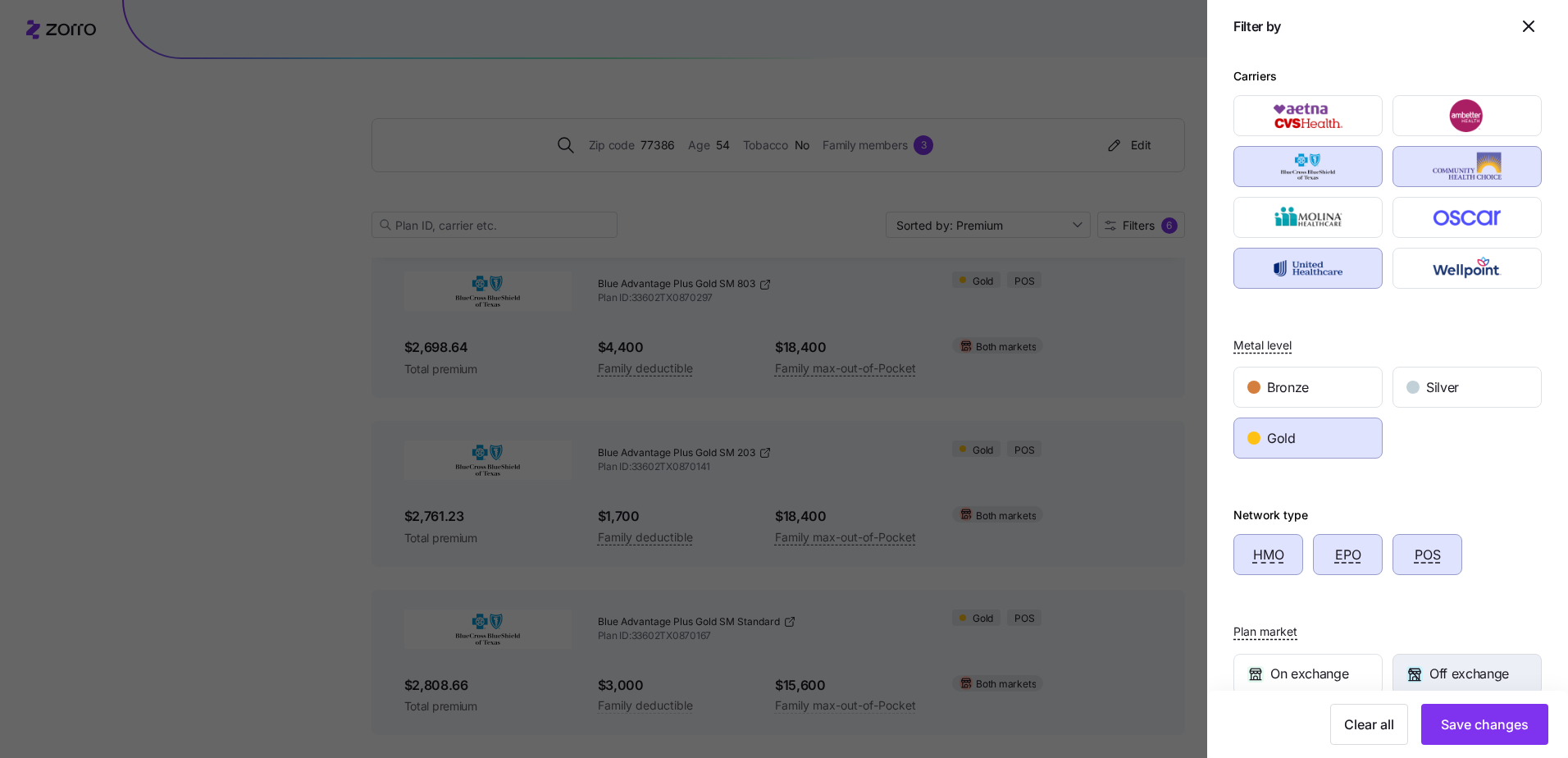
drag, startPoint x: 1481, startPoint y: 725, endPoint x: 1421, endPoint y: 672, distance: 80.1
click at [1480, 725] on span "Save changes" at bounding box center [1484, 724] width 88 height 20
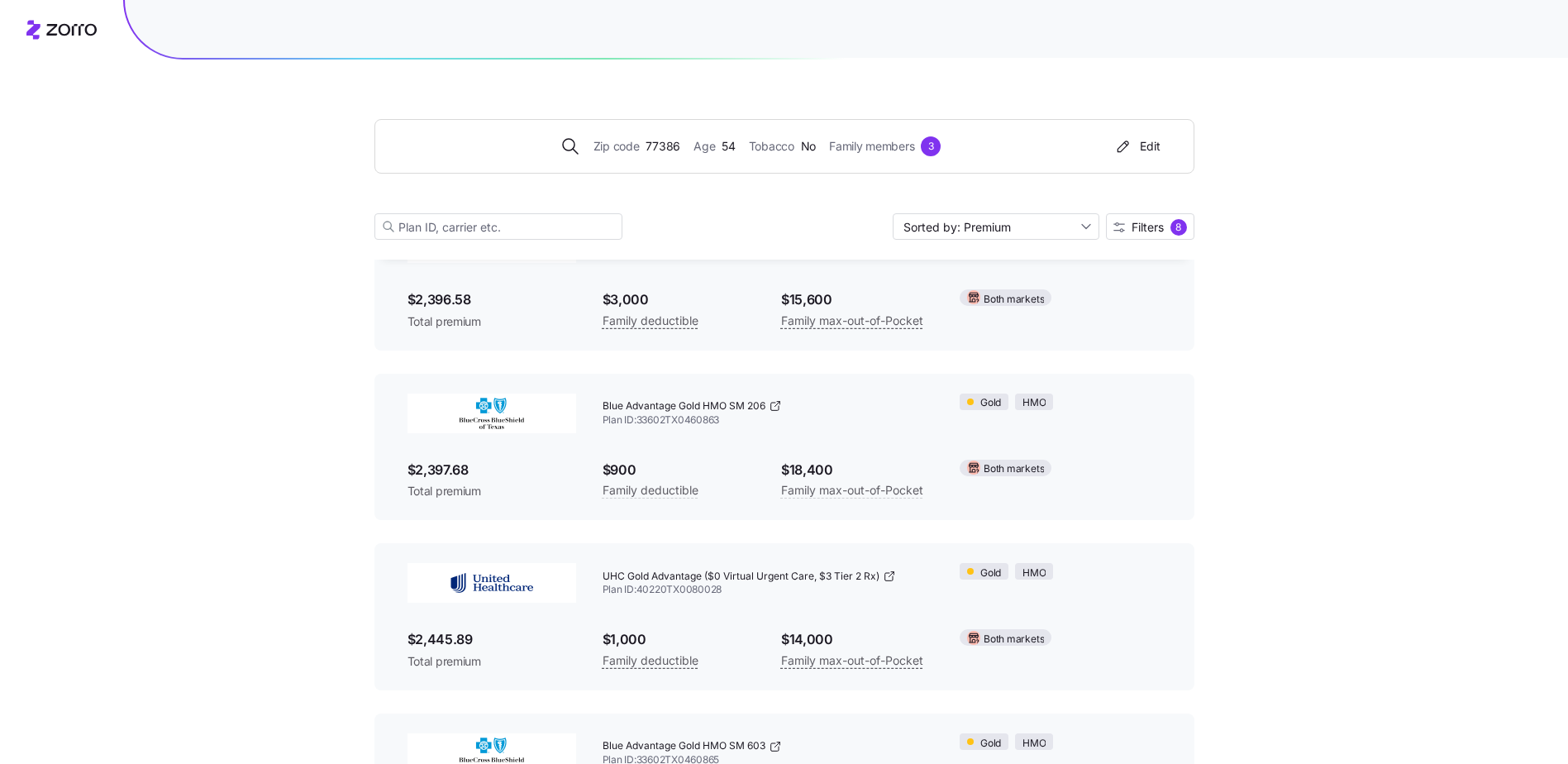
scroll to position [319, 0]
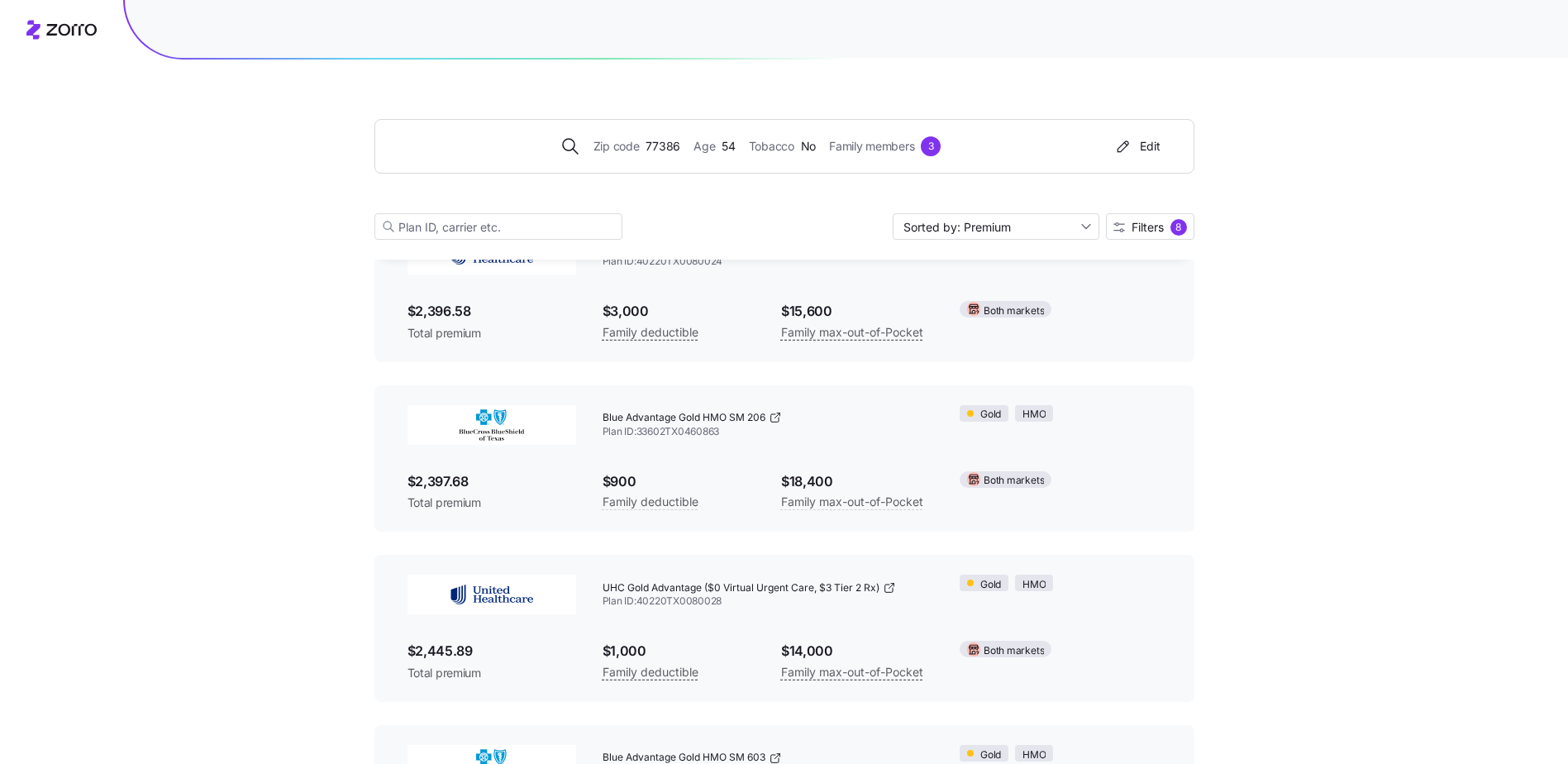
click at [698, 452] on div "Blue Advantage Gold HMO SM 206 Plan ID: 33602TX0460863" at bounding box center [769, 425] width 358 height 66
click at [644, 420] on span "Blue Advantage Gold HMO SM 206" at bounding box center [684, 418] width 163 height 14
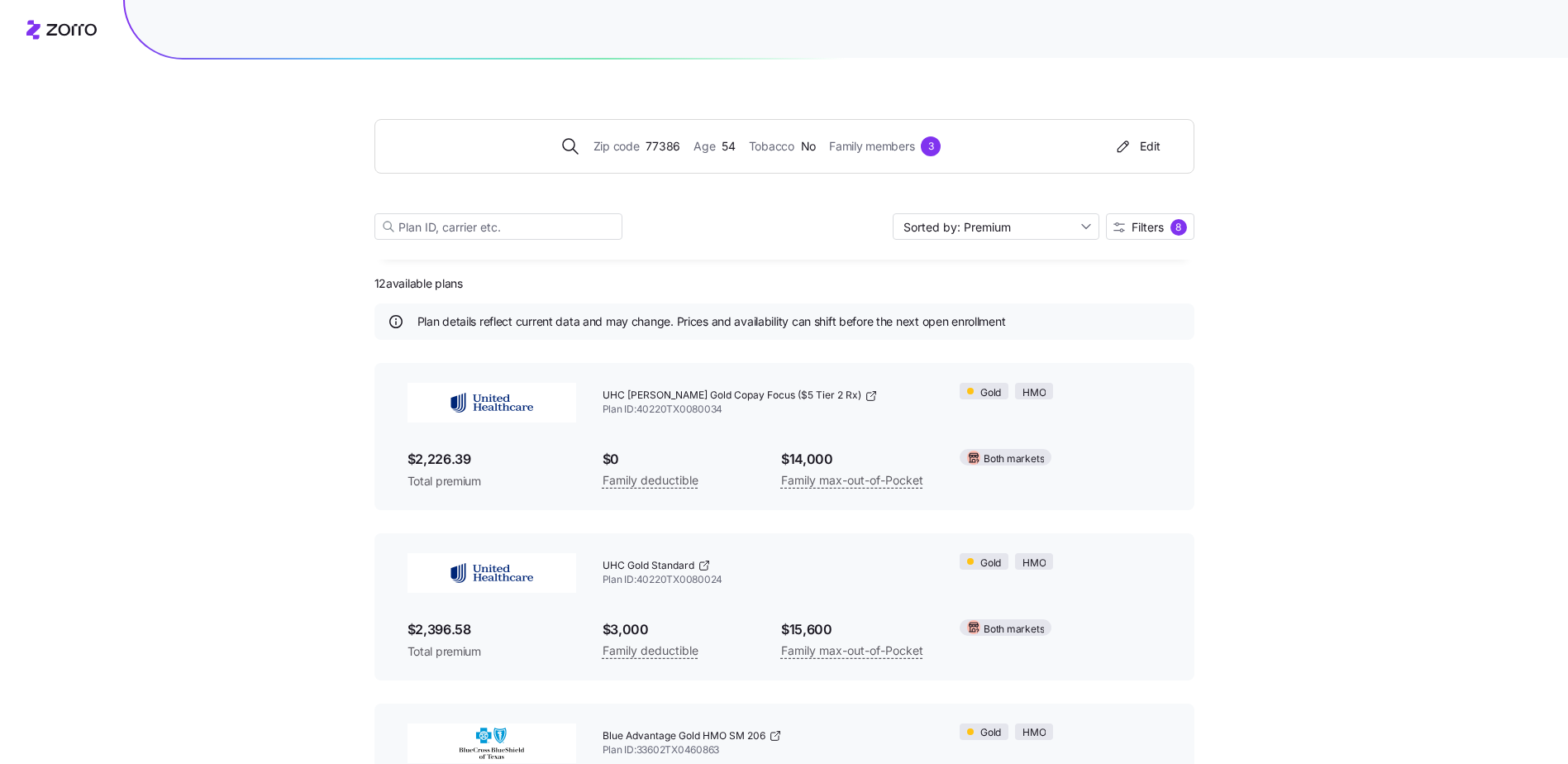
scroll to position [83, 0]
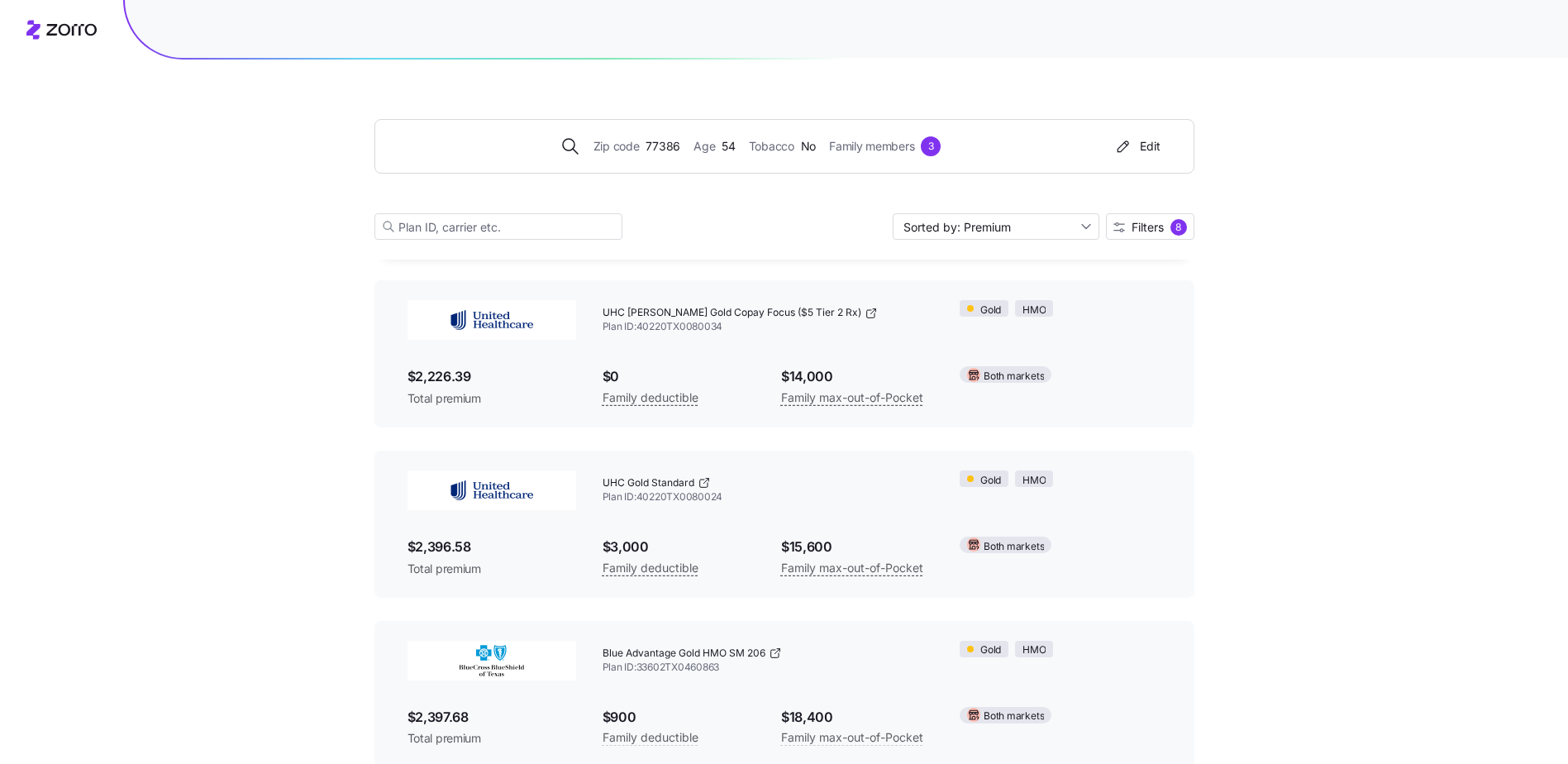
click at [503, 319] on img at bounding box center [493, 320] width 169 height 39
click at [468, 369] on span "$2,226.39" at bounding box center [493, 377] width 169 height 21
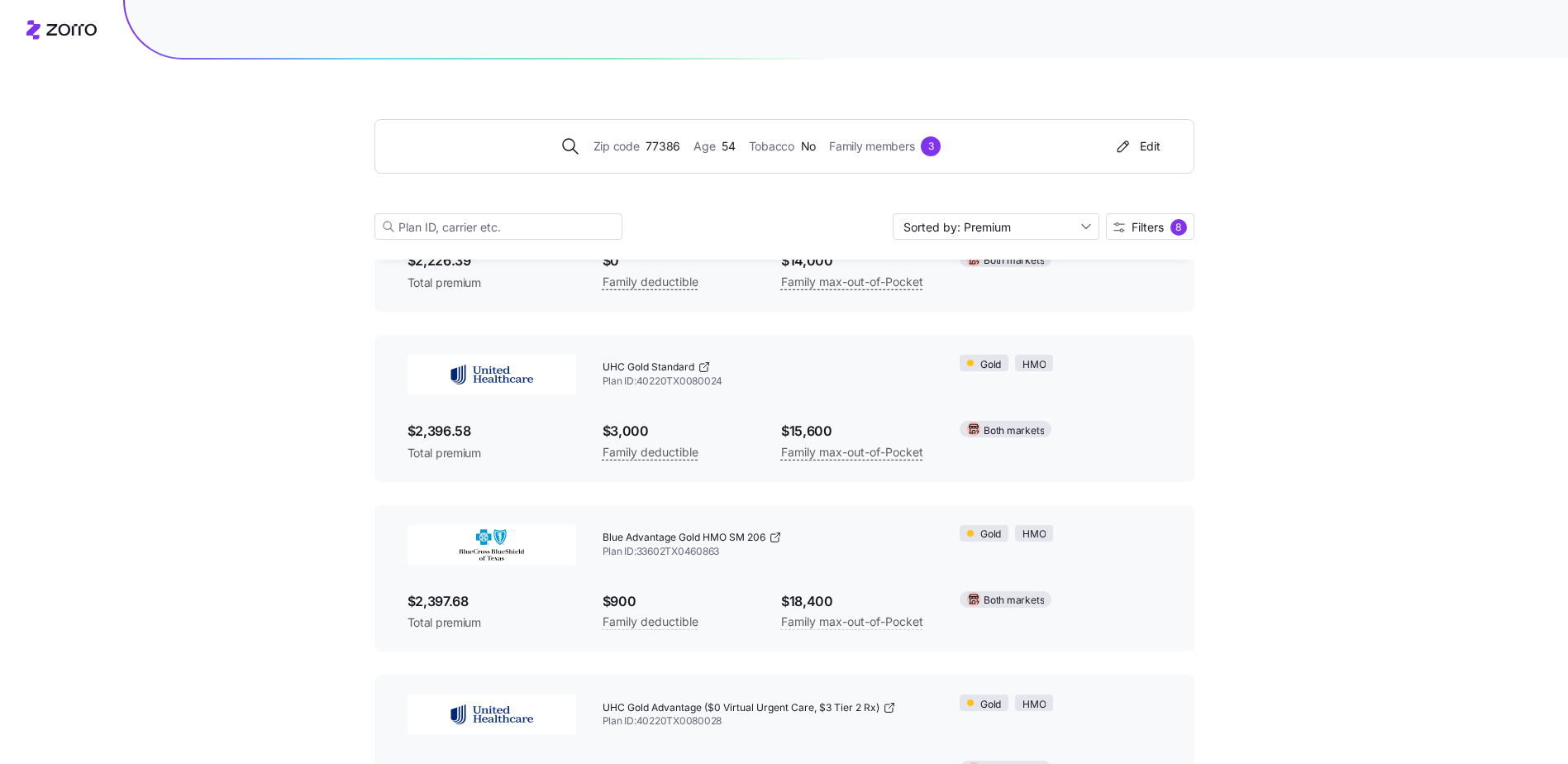
scroll to position [0, 0]
